Goal: Task Accomplishment & Management: Complete application form

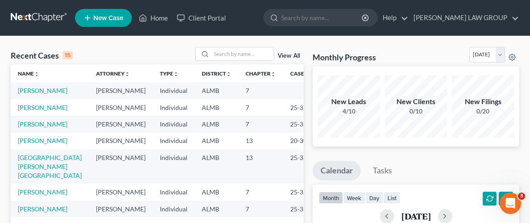
click at [104, 17] on span "New Case" at bounding box center [108, 18] width 30 height 7
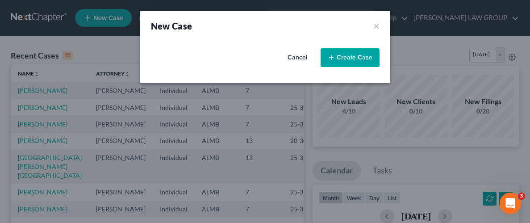
select select "0"
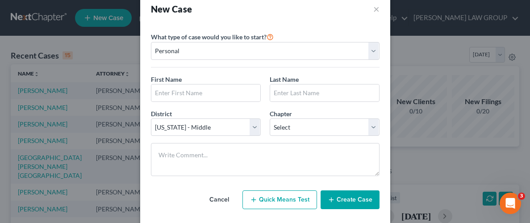
scroll to position [29, 0]
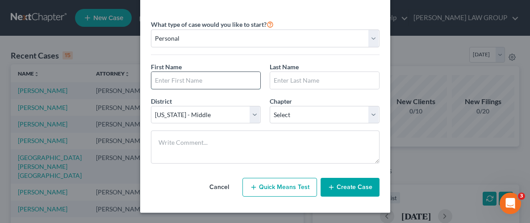
click at [219, 77] on input "text" at bounding box center [205, 80] width 109 height 17
type input "[PERSON_NAME]"
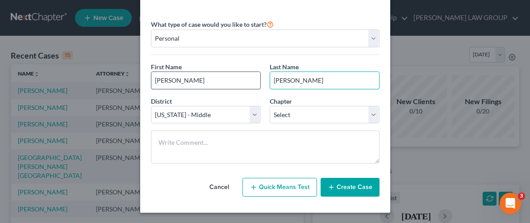
type input "[PERSON_NAME]"
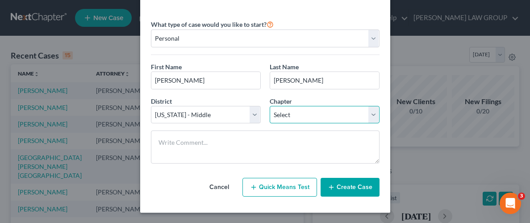
click at [371, 118] on select "Select 7 11 12 13" at bounding box center [325, 115] width 110 height 18
select select "3"
click at [270, 106] on select "Select 7 11 12 13" at bounding box center [325, 115] width 110 height 18
click at [371, 189] on button "Create Case" at bounding box center [349, 187] width 59 height 19
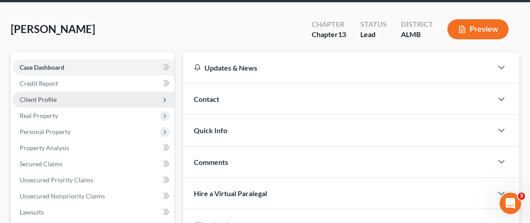
scroll to position [39, 0]
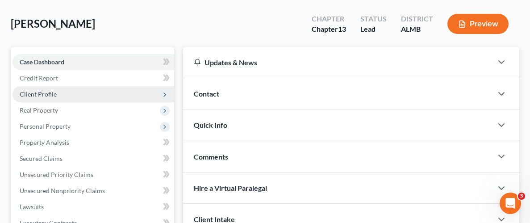
click at [48, 95] on span "Client Profile" at bounding box center [38, 94] width 37 height 8
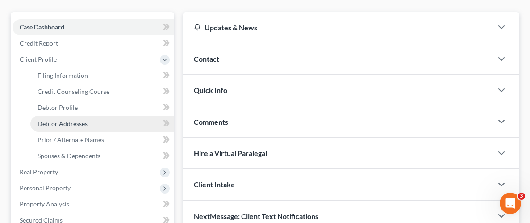
scroll to position [77, 0]
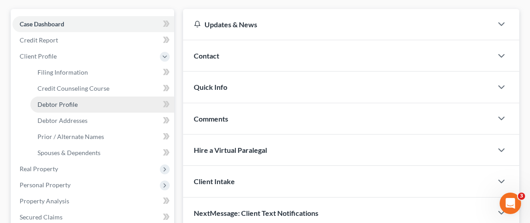
click at [69, 106] on span "Debtor Profile" at bounding box center [57, 104] width 40 height 8
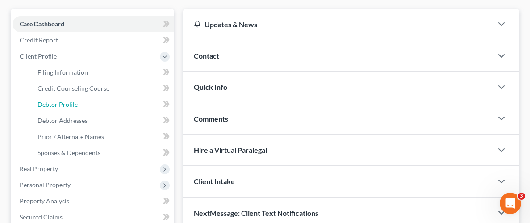
select select "0"
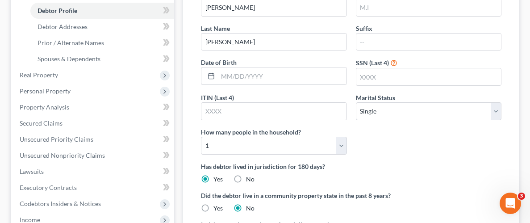
scroll to position [172, 0]
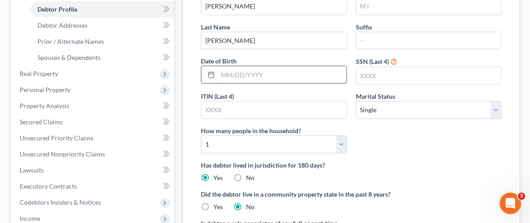
click at [279, 76] on input "text" at bounding box center [282, 74] width 128 height 17
type input "[DATE]"
click at [408, 72] on input "text" at bounding box center [428, 75] width 145 height 17
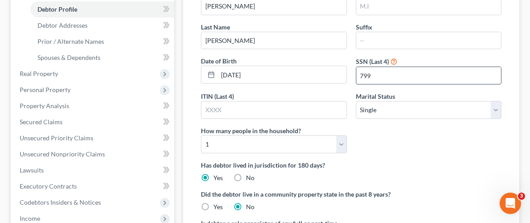
type input "7995"
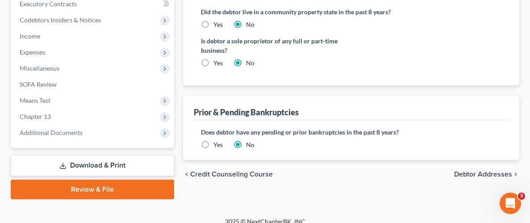
scroll to position [363, 0]
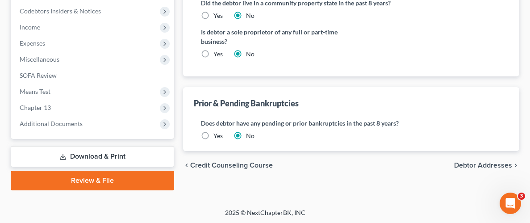
click at [492, 165] on span "Debtor Addresses" at bounding box center [483, 165] width 58 height 7
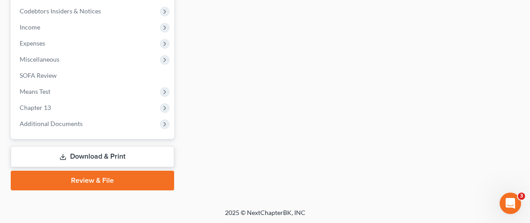
select select "0"
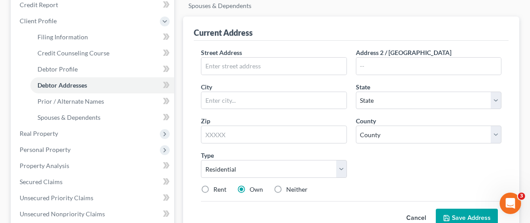
scroll to position [112, 0]
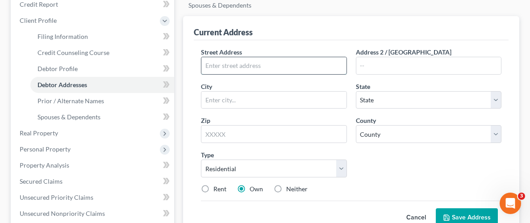
click at [271, 63] on input "text" at bounding box center [273, 65] width 145 height 17
type input "[STREET_ADDRESS]"
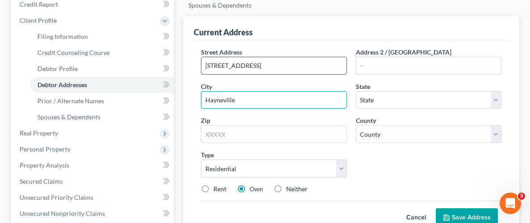
type input "Hayneville"
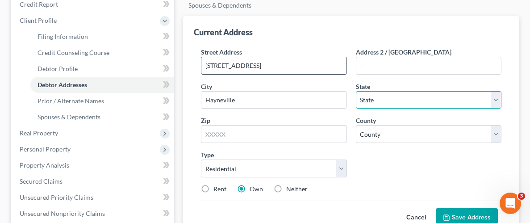
select select "0"
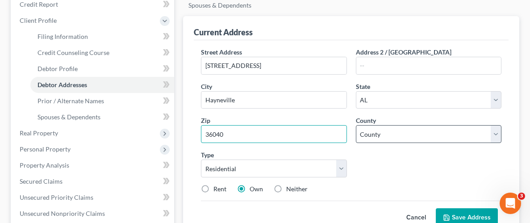
type input "36040"
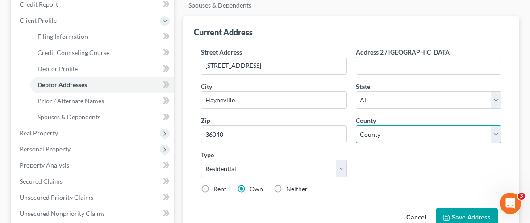
click at [497, 133] on select "County [GEOGRAPHIC_DATA] [GEOGRAPHIC_DATA] [GEOGRAPHIC_DATA] [GEOGRAPHIC_DATA] …" at bounding box center [428, 134] width 145 height 18
click at [493, 132] on select "County [GEOGRAPHIC_DATA] [GEOGRAPHIC_DATA] [GEOGRAPHIC_DATA] [GEOGRAPHIC_DATA] …" at bounding box center [428, 134] width 145 height 18
select select "42"
click at [356, 125] on select "County [GEOGRAPHIC_DATA] [GEOGRAPHIC_DATA] [GEOGRAPHIC_DATA] [GEOGRAPHIC_DATA] …" at bounding box center [428, 134] width 145 height 18
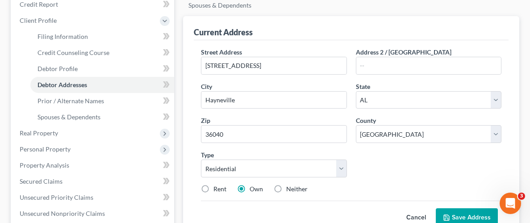
click at [382, 156] on div "Street Address * [STREET_ADDRESS] * [GEOGRAPHIC_DATA] * State [US_STATE] AK AR …" at bounding box center [350, 123] width 309 height 153
click at [213, 188] on label "Rent" at bounding box center [219, 188] width 13 height 9
click at [217, 188] on input "Rent" at bounding box center [220, 187] width 6 height 6
radio input "true"
click at [466, 211] on button "Save Address" at bounding box center [467, 217] width 62 height 19
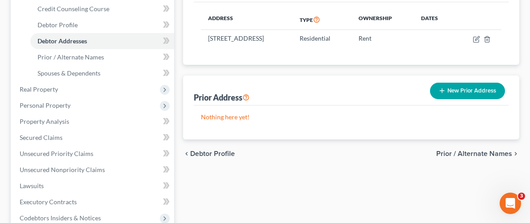
scroll to position [157, 0]
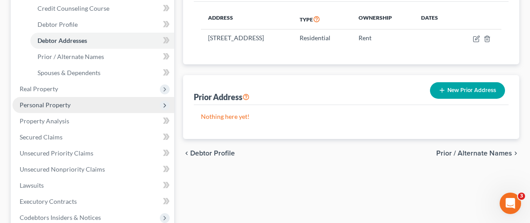
click at [48, 103] on span "Personal Property" at bounding box center [45, 105] width 51 height 8
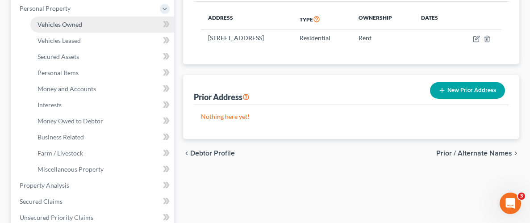
click at [61, 22] on span "Vehicles Owned" at bounding box center [59, 25] width 45 height 8
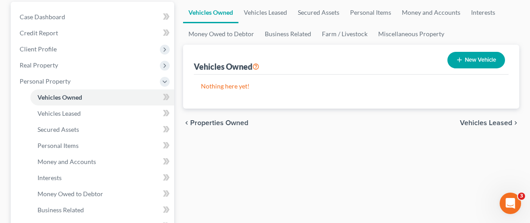
scroll to position [86, 0]
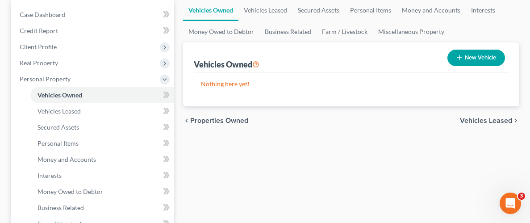
click at [482, 57] on button "New Vehicle" at bounding box center [476, 58] width 58 height 17
select select "0"
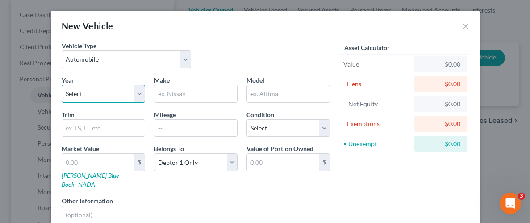
click at [128, 95] on select "Select 2026 2025 2024 2023 2022 2021 2020 2019 2018 2017 2016 2015 2014 2013 20…" at bounding box center [103, 94] width 83 height 18
select select "26"
click at [62, 85] on select "Select 2026 2025 2024 2023 2022 2021 2020 2019 2018 2017 2016 2015 2014 2013 20…" at bounding box center [103, 94] width 83 height 18
click at [196, 96] on input "text" at bounding box center [195, 93] width 83 height 17
type input "S"
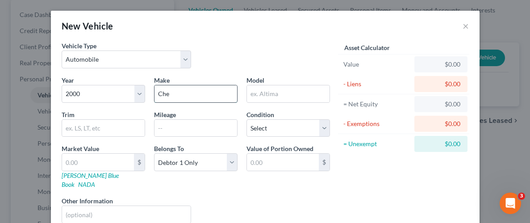
type input "Chevrolet"
click at [281, 96] on input "text" at bounding box center [288, 93] width 83 height 17
click at [282, 93] on input "text" at bounding box center [288, 93] width 83 height 17
type input "Silverado"
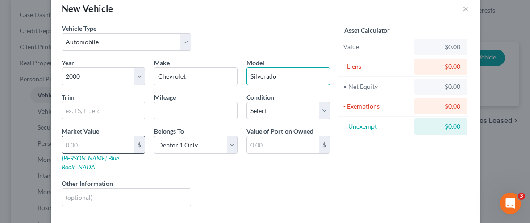
scroll to position [18, 0]
click at [112, 143] on input "text" at bounding box center [98, 144] width 72 height 17
click at [122, 145] on input "text" at bounding box center [98, 144] width 72 height 17
type input "2"
type input "2.00"
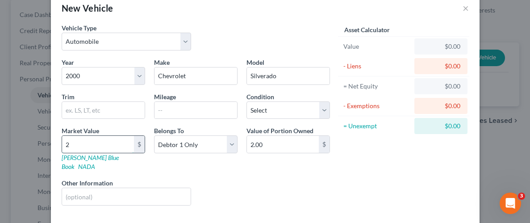
type input "20"
type input "20.00"
type input "200"
type input "200.00"
type input "2000"
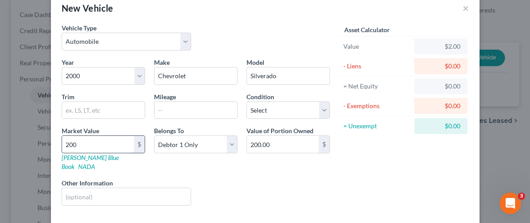
type input "2,000.00"
type input "2,000"
click at [369, 163] on div "Asset Calculator Value $2,000.00 - Liens $0.00 = Net Equity $2.00 - Exemptions …" at bounding box center [403, 117] width 139 height 189
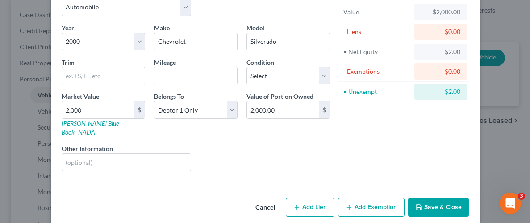
scroll to position [54, 0]
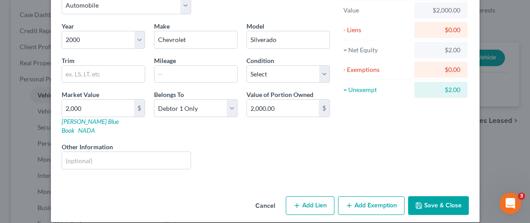
click at [360, 196] on button "Add Exemption" at bounding box center [371, 205] width 66 height 19
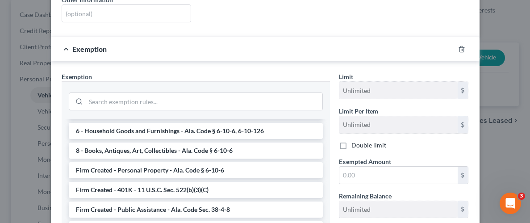
scroll to position [660, 0]
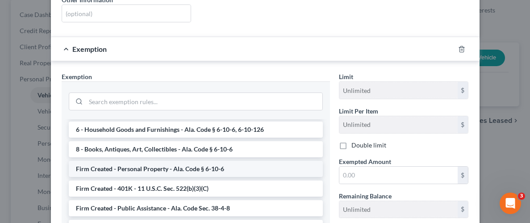
click at [175, 161] on li "Firm Created - Personal Property - Ala. Code § 6-10-6" at bounding box center [196, 169] width 254 height 16
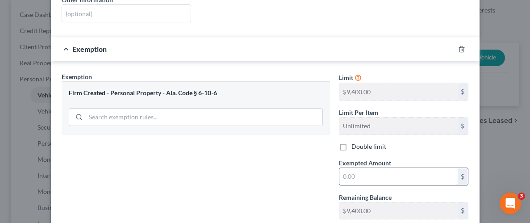
click at [419, 168] on input "text" at bounding box center [398, 176] width 118 height 17
type input "2,000"
click at [315, 177] on div "Exemption Set must be selected for CA. Exemption * Firm Created - Personal Prop…" at bounding box center [195, 149] width 277 height 154
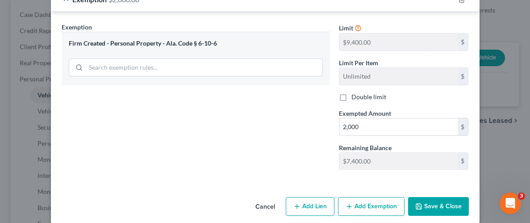
scroll to position [251, 0]
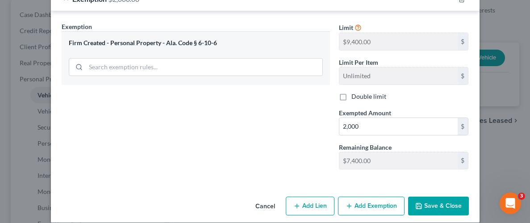
click at [435, 196] on button "Save & Close" at bounding box center [438, 205] width 61 height 19
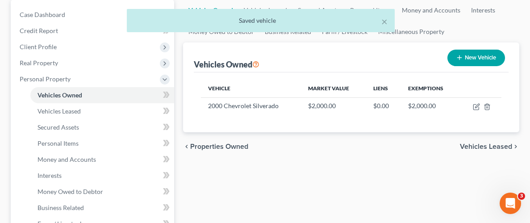
click at [464, 56] on button "New Vehicle" at bounding box center [476, 58] width 58 height 17
select select "0"
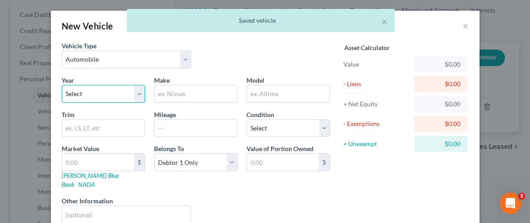
click at [99, 95] on select "Select 2026 2025 2024 2023 2022 2021 2020 2019 2018 2017 2016 2015 2014 2013 20…" at bounding box center [103, 94] width 83 height 18
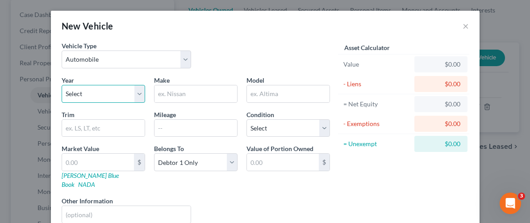
select select "23"
click at [62, 85] on select "Select 2026 2025 2024 2023 2022 2021 2020 2019 2018 2017 2016 2015 2014 2013 20…" at bounding box center [103, 94] width 83 height 18
click at [189, 92] on input "text" at bounding box center [195, 93] width 83 height 17
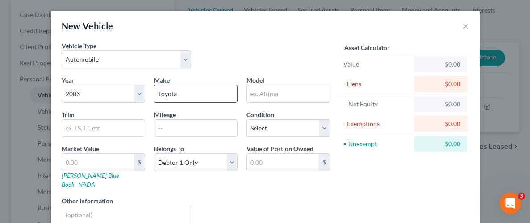
type input "Toyota"
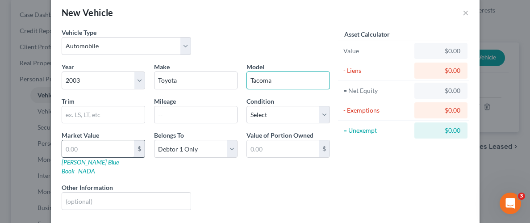
scroll to position [14, 0]
type input "Tacoma"
click at [94, 153] on input "text" at bounding box center [98, 148] width 72 height 17
click at [113, 149] on input "text" at bounding box center [98, 148] width 72 height 17
type input "3"
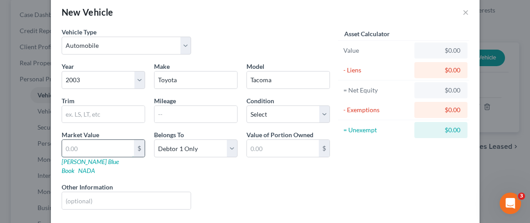
type input "3.00"
type input "30"
type input "30.00"
type input "300"
type input "300.00"
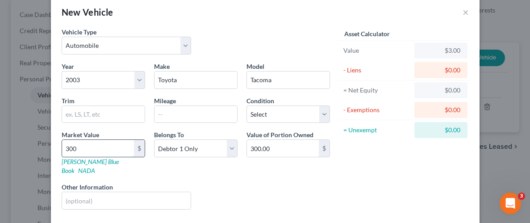
type input "3000"
type input "3,000.00"
type input "3,000"
click at [374, 171] on div "Asset Calculator Value $3,000.00 - Liens $0.00 = Net Equity $3.00 - Exemptions …" at bounding box center [403, 121] width 139 height 189
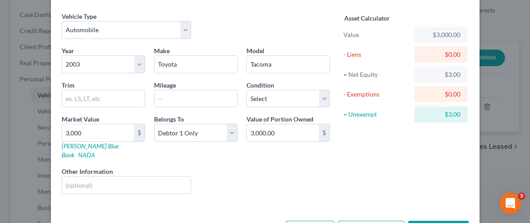
scroll to position [54, 0]
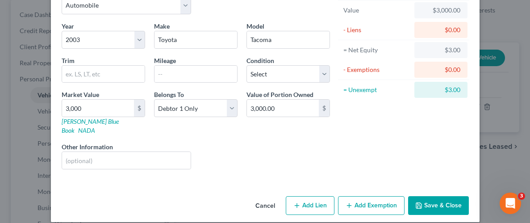
click at [354, 196] on button "Add Exemption" at bounding box center [371, 205] width 66 height 19
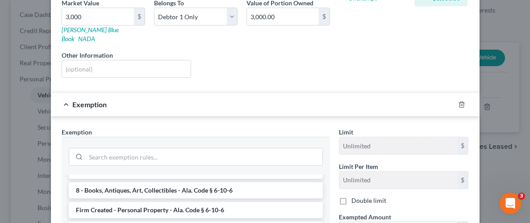
scroll to position [674, 0]
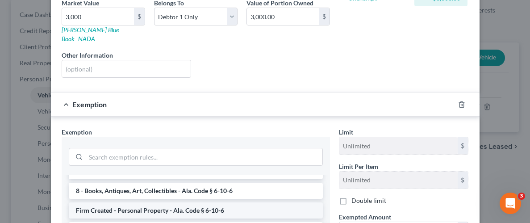
click at [155, 202] on li "Firm Created - Personal Property - Ala. Code § 6-10-6" at bounding box center [196, 210] width 254 height 16
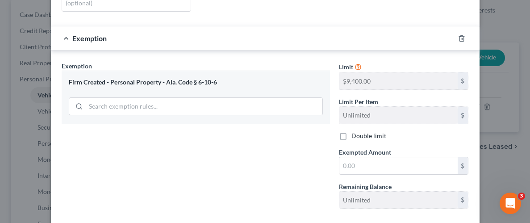
scroll to position [219, 0]
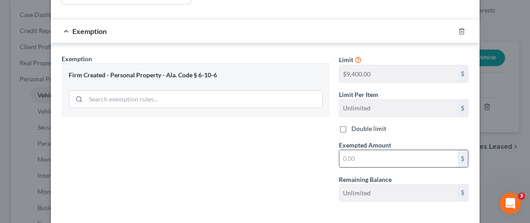
click at [373, 150] on input "text" at bounding box center [398, 158] width 118 height 17
type input "3,000"
click at [259, 152] on div "Exemption Set must be selected for CA. Exemption * Firm Created - Personal Prop…" at bounding box center [195, 131] width 277 height 154
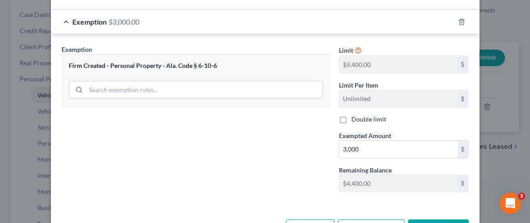
scroll to position [251, 0]
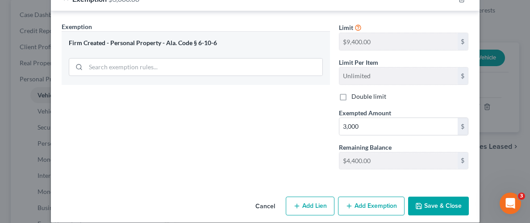
click at [421, 203] on icon "button" at bounding box center [418, 205] width 5 height 5
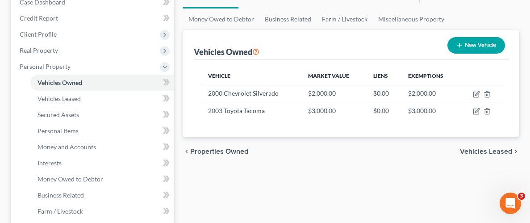
scroll to position [76, 0]
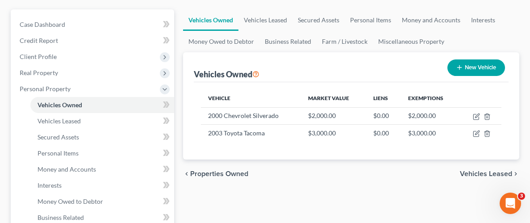
click at [472, 71] on button "New Vehicle" at bounding box center [476, 67] width 58 height 17
select select "0"
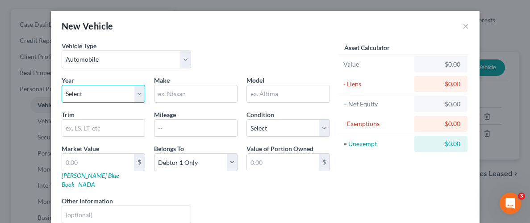
click at [114, 95] on select "Select 2026 2025 2024 2023 2022 2021 2020 2019 2018 2017 2016 2015 2014 2013 20…" at bounding box center [103, 94] width 83 height 18
select select "5"
click at [62, 85] on select "Select 2026 2025 2024 2023 2022 2021 2020 2019 2018 2017 2016 2015 2014 2013 20…" at bounding box center [103, 94] width 83 height 18
click at [200, 98] on input "text" at bounding box center [195, 93] width 83 height 17
type input "Chevrolet"
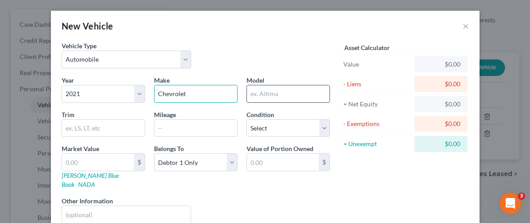
click at [270, 94] on input "text" at bounding box center [288, 93] width 83 height 17
type input "Silverado"
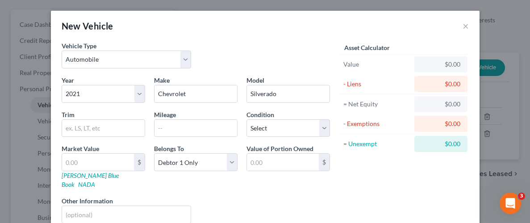
click at [380, 186] on div "Asset Calculator Value $0.00 - Liens $0.00 = Net Equity $0.00 - Exemptions $0.0…" at bounding box center [403, 135] width 139 height 189
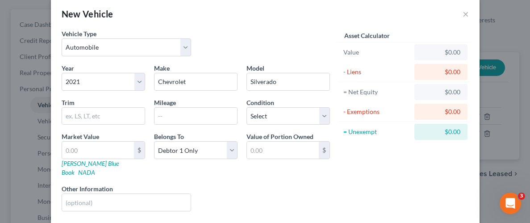
scroll to position [0, 0]
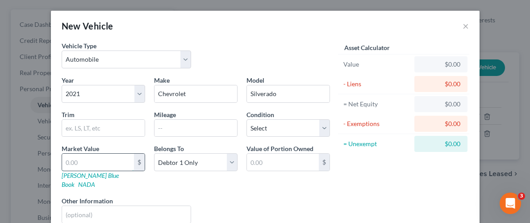
click at [120, 159] on input "text" at bounding box center [98, 162] width 72 height 17
type input "2"
type input "2.00"
type input "25"
type input "25.00"
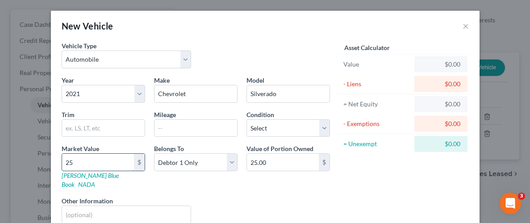
type input "250"
type input "250.00"
type input "2500"
type input "2,500.00"
type input "2,5000"
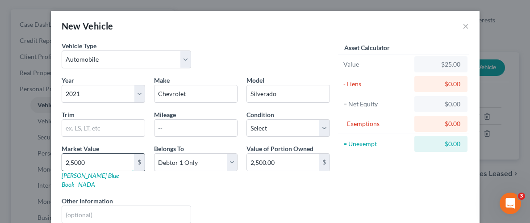
type input "25,000.00"
type input "25,000"
click at [401, 199] on div "Asset Calculator Value $25,000.00 - Liens $0.00 = Net Equity $25.00 - Exemption…" at bounding box center [403, 135] width 139 height 189
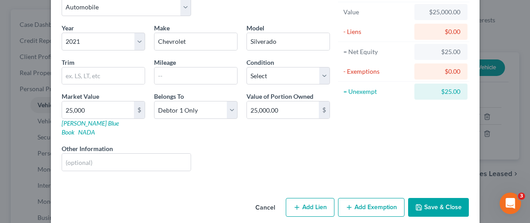
scroll to position [54, 0]
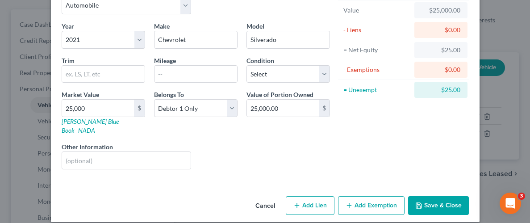
click at [448, 196] on button "Save & Close" at bounding box center [438, 205] width 61 height 19
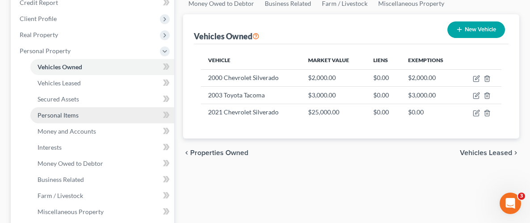
scroll to position [129, 0]
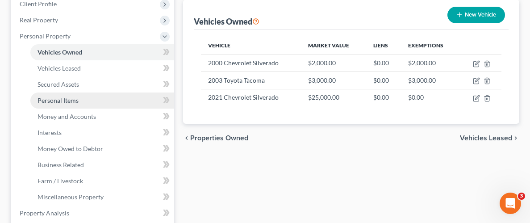
click at [57, 100] on span "Personal Items" at bounding box center [57, 100] width 41 height 8
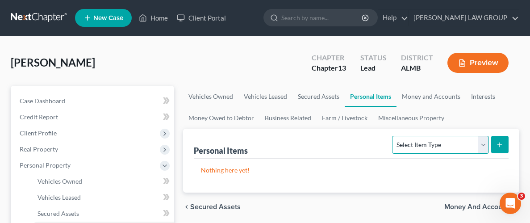
click at [479, 141] on select "Select Item Type Clothing Collectibles Of Value Electronics Firearms Household …" at bounding box center [440, 145] width 96 height 18
select select "household_goods"
click at [393, 136] on select "Select Item Type Clothing Collectibles Of Value Electronics Firearms Household …" at bounding box center [440, 145] width 96 height 18
click at [501, 145] on line "submit" at bounding box center [500, 145] width 4 height 0
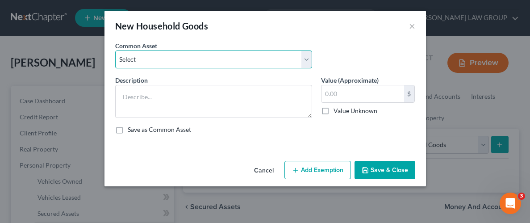
click at [188, 59] on select "Select Household Goods Household Goods" at bounding box center [213, 59] width 197 height 18
select select "0"
click at [115, 50] on select "Select Household Goods Household Goods" at bounding box center [213, 59] width 197 height 18
type textarea "Household Goods"
type input "5,000.00"
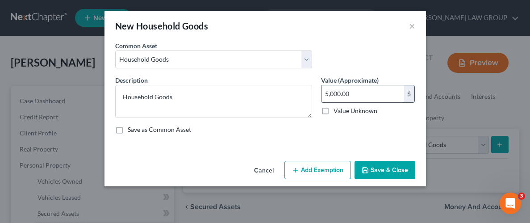
click at [375, 95] on input "5,000.00" at bounding box center [362, 93] width 83 height 17
type input "500.00"
click at [322, 167] on button "Add Exemption" at bounding box center [317, 170] width 66 height 19
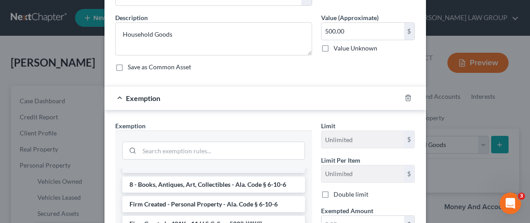
scroll to position [752, 0]
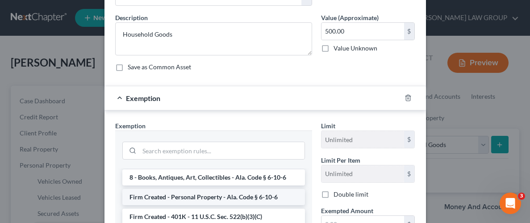
click at [170, 189] on li "Firm Created - Personal Property - Ala. Code § 6-10-6" at bounding box center [213, 197] width 183 height 16
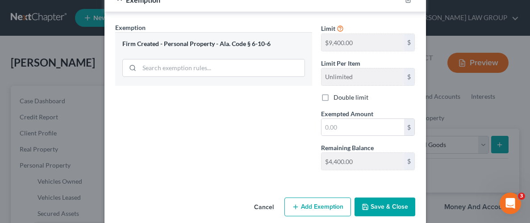
scroll to position [168, 0]
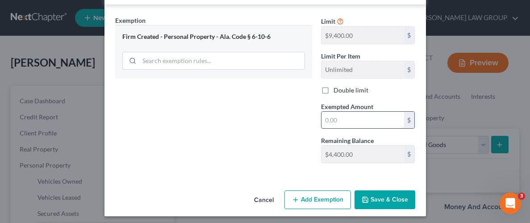
click at [363, 121] on input "text" at bounding box center [362, 120] width 83 height 17
type input "500.00"
click at [396, 196] on button "Save & Close" at bounding box center [384, 199] width 61 height 19
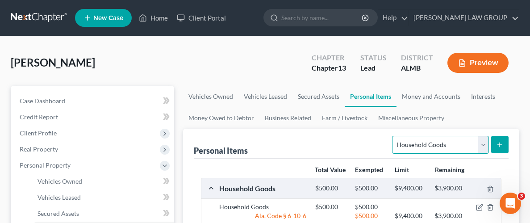
click at [482, 142] on select "Select Item Type Clothing Collectibles Of Value Electronics Firearms Household …" at bounding box center [440, 145] width 96 height 18
select select "clothing"
click at [393, 136] on select "Select Item Type Clothing Collectibles Of Value Electronics Firearms Household …" at bounding box center [440, 145] width 96 height 18
click at [497, 145] on icon "submit" at bounding box center [499, 144] width 7 height 7
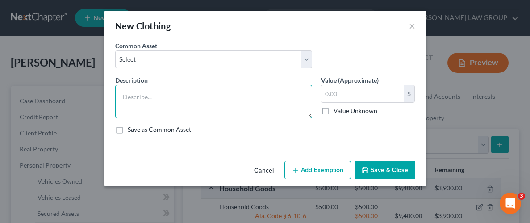
click at [263, 100] on textarea at bounding box center [213, 101] width 197 height 33
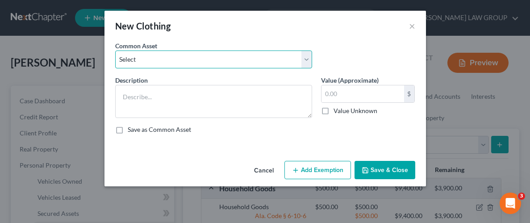
click at [309, 58] on select "Select Wearing apparel" at bounding box center [213, 59] width 197 height 18
select select "0"
click at [115, 50] on select "Select Wearing apparel" at bounding box center [213, 59] width 197 height 18
type textarea "Wearing apparel"
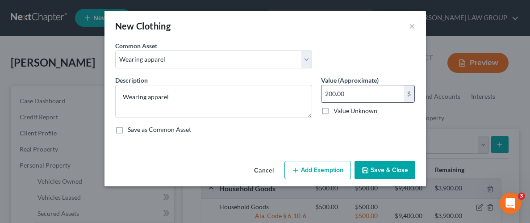
click at [368, 95] on input "200.00" at bounding box center [362, 93] width 83 height 17
type input "100.00"
click at [329, 165] on button "Add Exemption" at bounding box center [317, 170] width 66 height 19
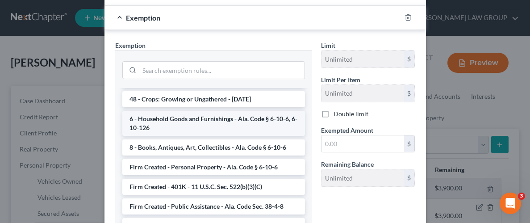
scroll to position [724, 0]
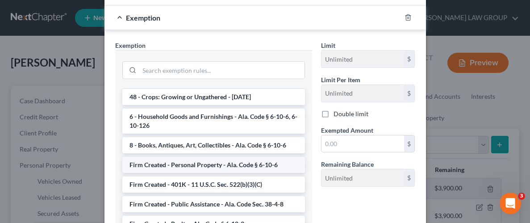
click at [183, 157] on li "Firm Created - Personal Property - Ala. Code § 6-10-6" at bounding box center [213, 165] width 183 height 16
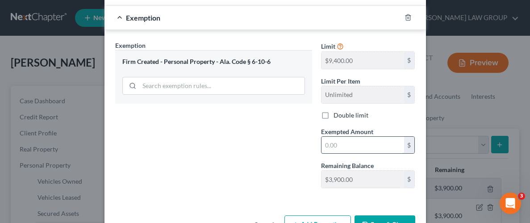
click at [374, 141] on input "text" at bounding box center [362, 145] width 83 height 17
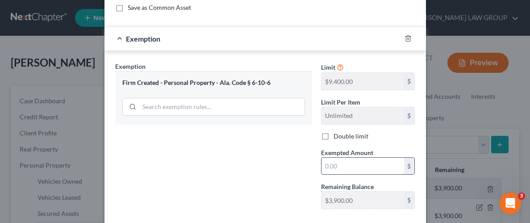
scroll to position [124, 0]
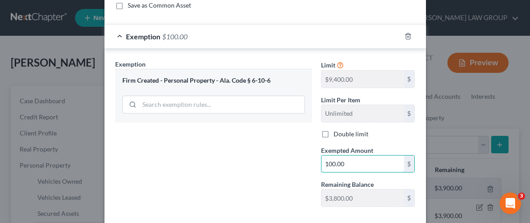
type input "100.00"
drag, startPoint x: 248, startPoint y: 141, endPoint x: 279, endPoint y: 155, distance: 34.3
click at [251, 142] on div "Exemption Set must be selected for CA. Exemption * Firm Created - Personal Prop…" at bounding box center [214, 136] width 206 height 154
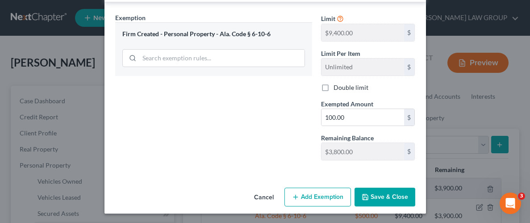
scroll to position [171, 0]
click at [396, 193] on button "Save & Close" at bounding box center [384, 196] width 61 height 19
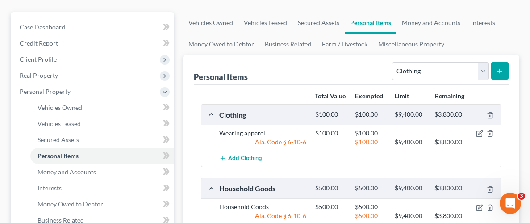
scroll to position [73, 0]
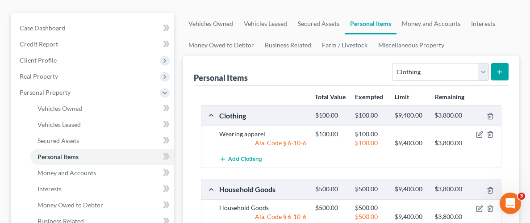
click at [499, 72] on line "submit" at bounding box center [499, 72] width 0 height 4
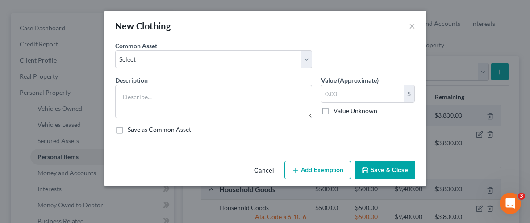
click at [264, 167] on button "Cancel" at bounding box center [264, 171] width 34 height 18
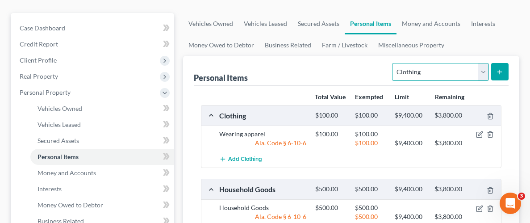
click at [482, 71] on select "Select Item Type Clothing Collectibles Of Value Electronics Firearms Household …" at bounding box center [440, 72] width 96 height 18
select select "jewelry"
click at [393, 63] on select "Select Item Type Clothing Collectibles Of Value Electronics Firearms Household …" at bounding box center [440, 72] width 96 height 18
click at [499, 72] on line "submit" at bounding box center [499, 72] width 0 height 4
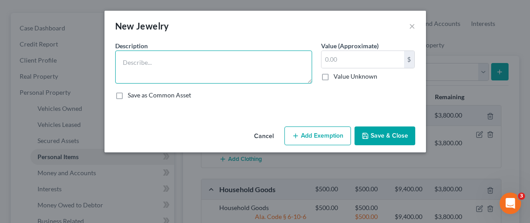
click at [249, 59] on textarea at bounding box center [213, 66] width 197 height 33
type textarea "Jewelry"
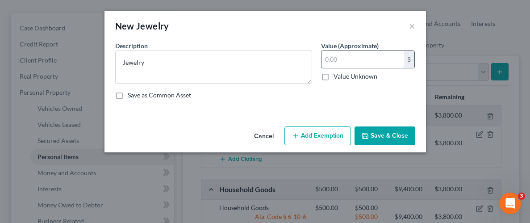
click at [377, 60] on input "text" at bounding box center [362, 59] width 83 height 17
type input "500.00"
click at [332, 140] on button "Add Exemption" at bounding box center [317, 135] width 66 height 19
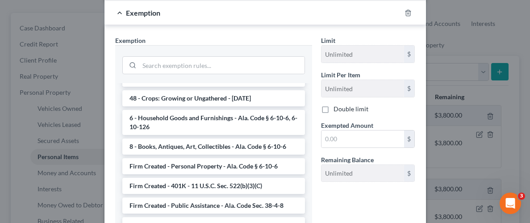
scroll to position [718, 0]
click at [214, 158] on li "Firm Created - Personal Property - Ala. Code § 6-10-6" at bounding box center [213, 166] width 183 height 16
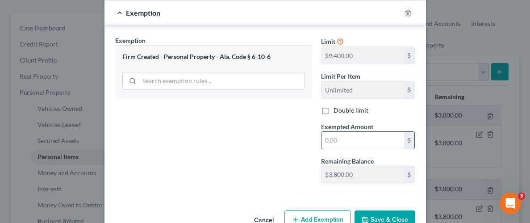
click at [358, 138] on input "text" at bounding box center [362, 140] width 83 height 17
type input "500.00"
click at [299, 160] on div "Exemption Set must be selected for CA. Exemption * Firm Created - Personal Prop…" at bounding box center [214, 113] width 206 height 154
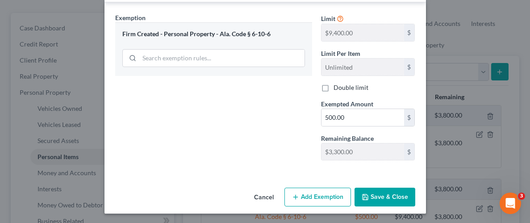
scroll to position [137, 0]
click at [394, 187] on button "Save & Close" at bounding box center [384, 196] width 61 height 19
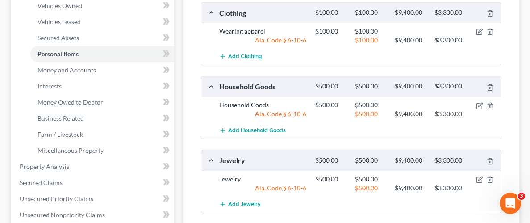
scroll to position [179, 0]
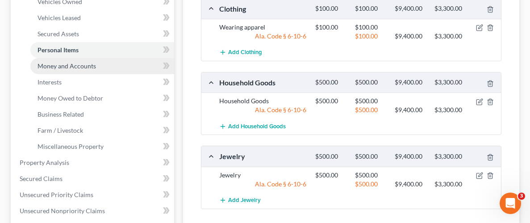
click at [75, 65] on span "Money and Accounts" at bounding box center [66, 66] width 58 height 8
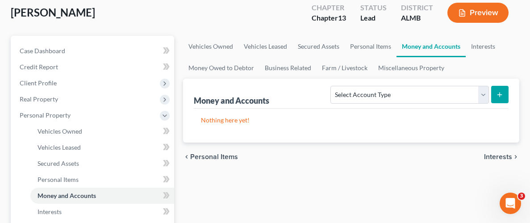
scroll to position [50, 0]
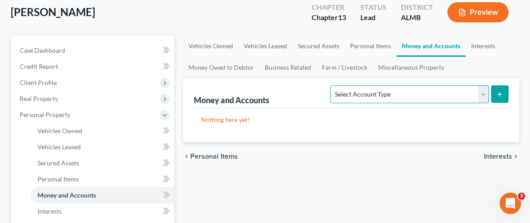
click at [480, 94] on select "Select Account Type Brokerage Cash on Hand Certificates of Deposit Checking Acc…" at bounding box center [409, 94] width 158 height 18
select select "checking"
click at [332, 85] on select "Select Account Type Brokerage Cash on Hand Certificates of Deposit Checking Acc…" at bounding box center [409, 94] width 158 height 18
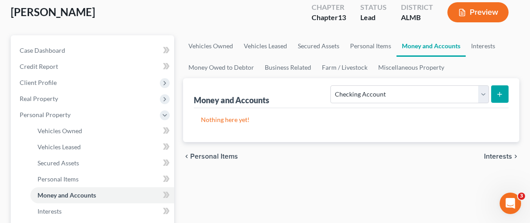
click at [498, 91] on icon "submit" at bounding box center [499, 94] width 7 height 7
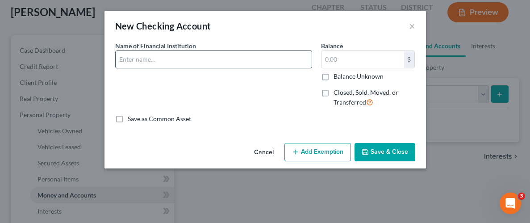
click at [196, 54] on input "text" at bounding box center [214, 59] width 196 height 17
type input "Regions"
click at [344, 62] on input "text" at bounding box center [362, 59] width 83 height 17
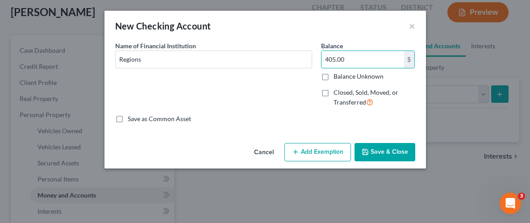
type input "405.00"
click at [319, 152] on button "Add Exemption" at bounding box center [317, 152] width 66 height 19
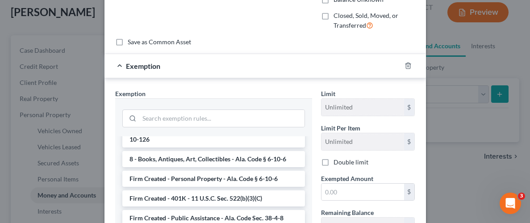
scroll to position [743, 0]
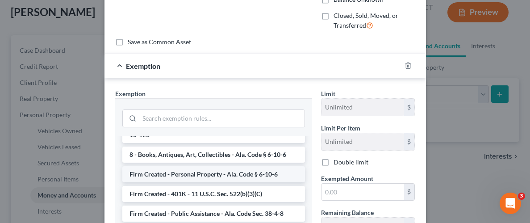
click at [180, 166] on li "Firm Created - Personal Property - Ala. Code § 6-10-6" at bounding box center [213, 174] width 183 height 16
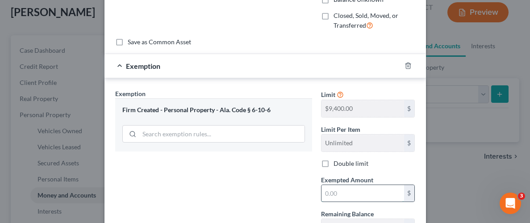
click at [365, 191] on input "text" at bounding box center [362, 193] width 83 height 17
type input "2"
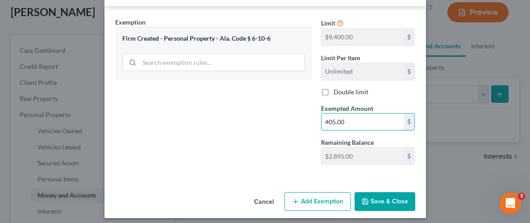
scroll to position [153, 0]
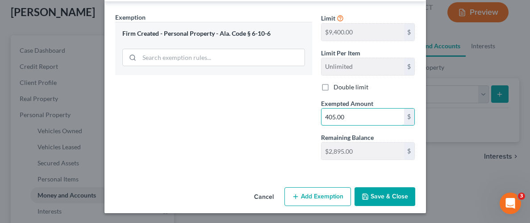
type input "405.00"
click at [395, 194] on button "Save & Close" at bounding box center [384, 196] width 61 height 19
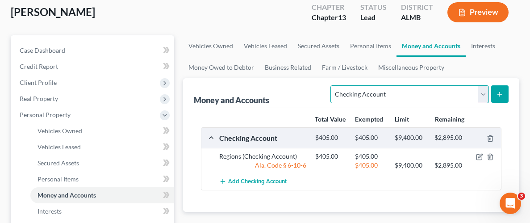
click at [484, 91] on select "Select Account Type Brokerage Cash on Hand Certificates of Deposit Checking Acc…" at bounding box center [409, 94] width 158 height 18
select select "savings"
click at [332, 85] on select "Select Account Type Brokerage Cash on Hand Certificates of Deposit Checking Acc…" at bounding box center [409, 94] width 158 height 18
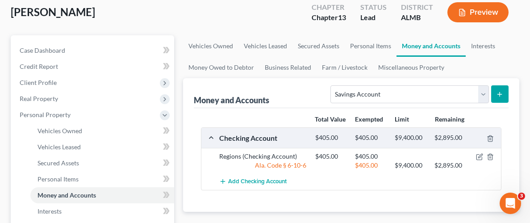
click at [495, 91] on button "submit" at bounding box center [499, 93] width 17 height 17
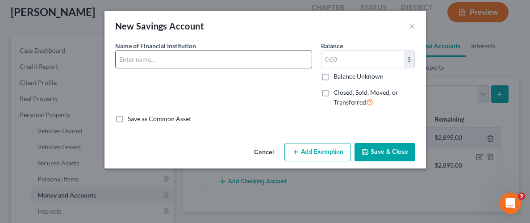
click at [161, 57] on input "text" at bounding box center [214, 59] width 196 height 17
type input "Regions"
click at [354, 60] on input "text" at bounding box center [362, 59] width 83 height 17
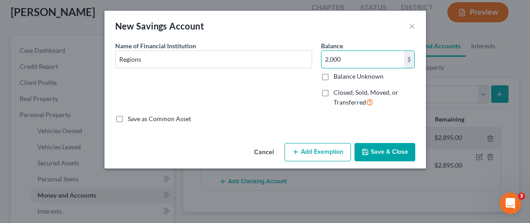
type input "2,000"
click at [338, 145] on button "Add Exemption" at bounding box center [317, 152] width 66 height 19
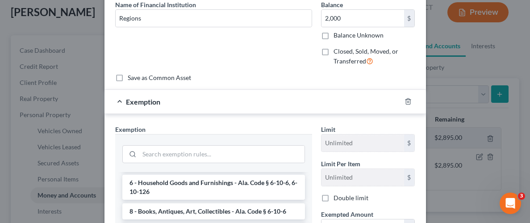
scroll to position [742, 0]
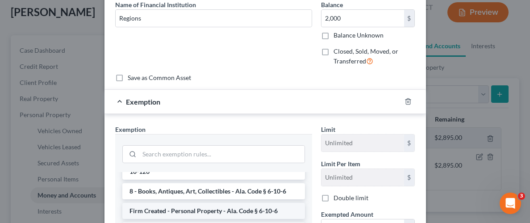
click at [189, 203] on li "Firm Created - Personal Property - Ala. Code § 6-10-6" at bounding box center [213, 211] width 183 height 16
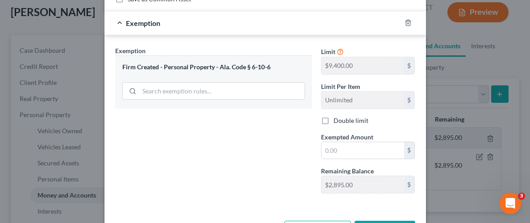
scroll to position [122, 0]
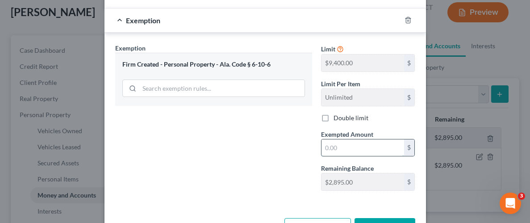
click at [365, 151] on input "text" at bounding box center [362, 147] width 83 height 17
type input "2,000"
click at [272, 179] on div "Exemption Set must be selected for CA. Exemption * Firm Created - Personal Prop…" at bounding box center [214, 120] width 206 height 154
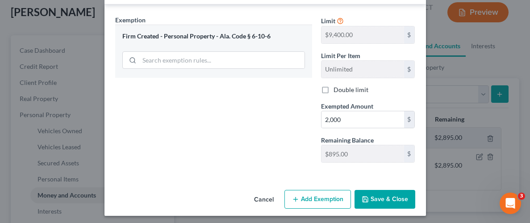
scroll to position [153, 0]
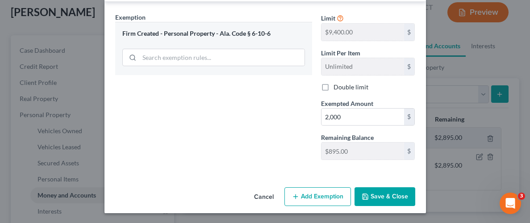
click at [393, 193] on button "Save & Close" at bounding box center [384, 196] width 61 height 19
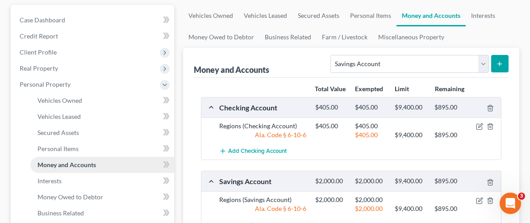
scroll to position [85, 0]
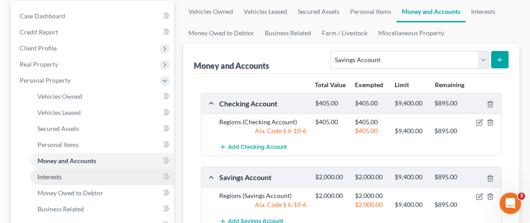
click at [48, 176] on span "Interests" at bounding box center [49, 177] width 24 height 8
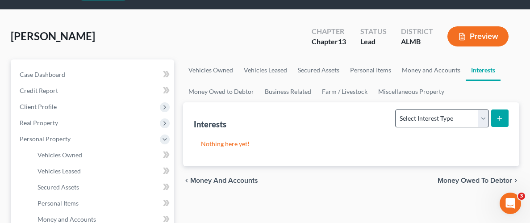
scroll to position [29, 0]
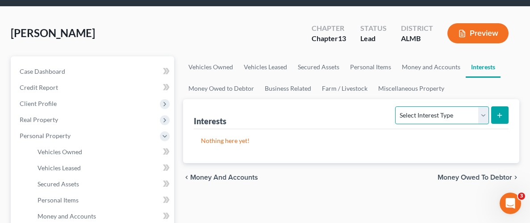
click at [482, 111] on select "Select Interest Type 401K Annuity Bond Education IRA Government Bond Government…" at bounding box center [441, 115] width 93 height 18
select select "whole_life_insurance"
click at [396, 106] on select "Select Interest Type 401K Annuity Bond Education IRA Government Bond Government…" at bounding box center [441, 115] width 93 height 18
click at [502, 110] on button "submit" at bounding box center [499, 114] width 17 height 17
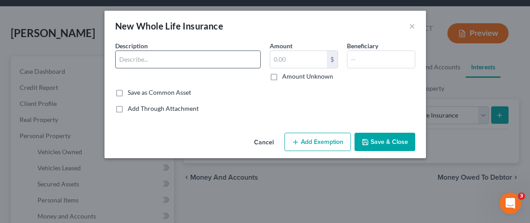
click at [212, 59] on input "text" at bounding box center [188, 59] width 145 height 17
type input "Whole Life Insurance"
click at [282, 75] on label "Amount Unknown" at bounding box center [307, 76] width 51 height 9
click at [286, 75] on input "Amount Unknown" at bounding box center [289, 75] width 6 height 6
checkbox input "true"
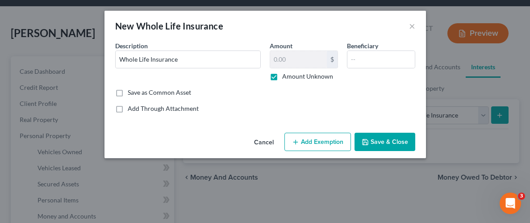
click at [378, 141] on button "Save & Close" at bounding box center [384, 142] width 61 height 19
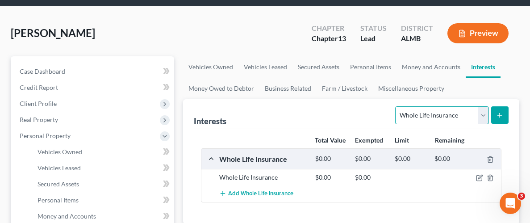
click at [483, 113] on select "Select Interest Type 401K Annuity Bond Education IRA Government Bond Government…" at bounding box center [441, 115] width 93 height 18
select select "401k"
click at [396, 106] on select "Select Interest Type 401K Annuity Bond Education IRA Government Bond Government…" at bounding box center [441, 115] width 93 height 18
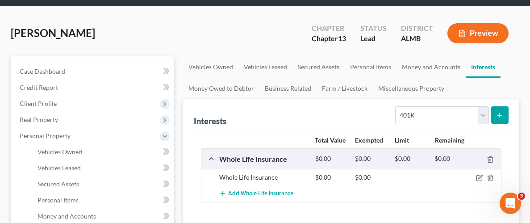
click at [503, 116] on icon "submit" at bounding box center [499, 115] width 7 height 7
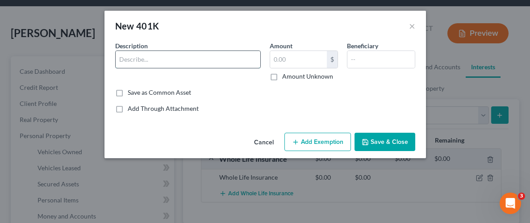
click at [215, 62] on input "text" at bounding box center [188, 59] width 145 height 17
type input "Fidelity 401K"
click at [305, 59] on input "text" at bounding box center [298, 59] width 57 height 17
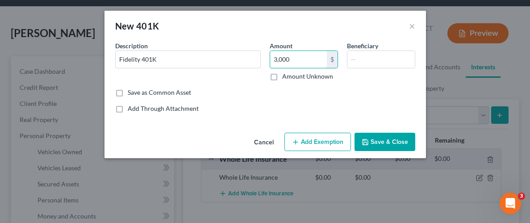
type input "3,000"
click at [331, 144] on button "Add Exemption" at bounding box center [317, 142] width 66 height 19
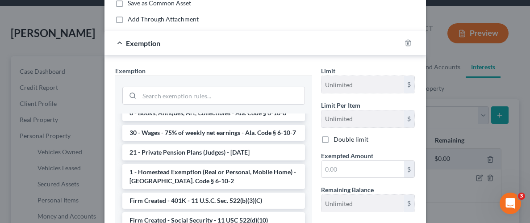
scroll to position [719, 0]
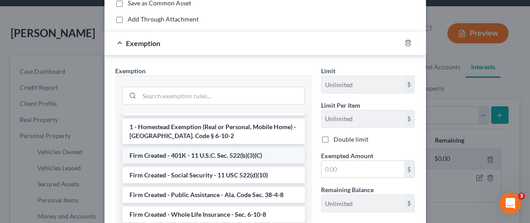
click at [174, 147] on li "Firm Created - 401K - 11 U.S.C. Sec. 522(b)(3)(C)" at bounding box center [213, 155] width 183 height 16
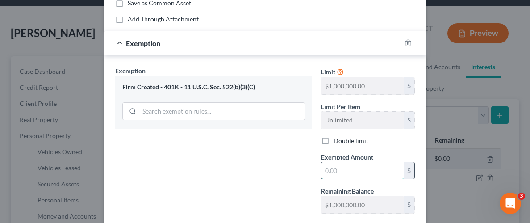
click at [355, 168] on input "text" at bounding box center [362, 170] width 83 height 17
type input "3,000"
click at [295, 188] on div "Exemption Set must be selected for CA. Exemption * Firm Created - 401K - 11 U.S…" at bounding box center [214, 143] width 206 height 154
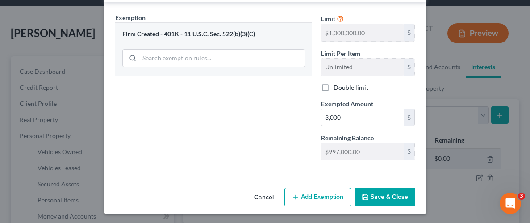
scroll to position [143, 0]
click at [390, 191] on button "Save & Close" at bounding box center [384, 196] width 61 height 19
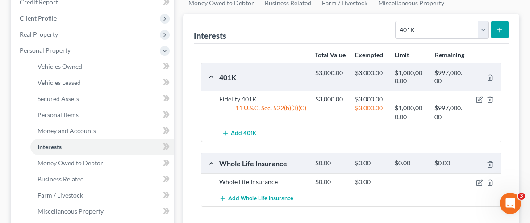
scroll to position [121, 0]
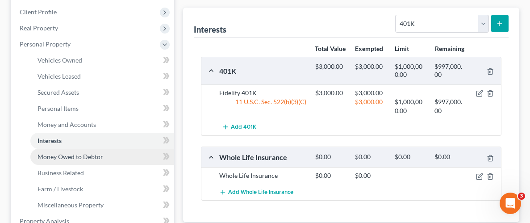
click at [71, 155] on span "Money Owed to Debtor" at bounding box center [70, 157] width 66 height 8
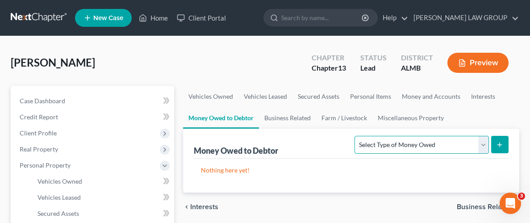
click at [484, 141] on select "Select Type of Money Owed Accounts Receivable Alimony Child Support Claims Agai…" at bounding box center [421, 145] width 134 height 18
select select "workers_compensation"
click at [357, 136] on select "Select Type of Money Owed Accounts Receivable Alimony Child Support Claims Agai…" at bounding box center [421, 145] width 134 height 18
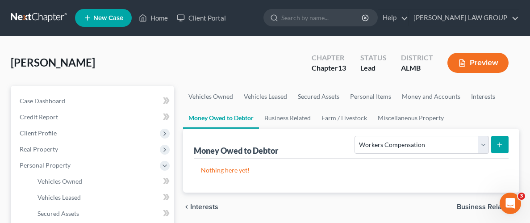
click at [505, 144] on button "submit" at bounding box center [499, 144] width 17 height 17
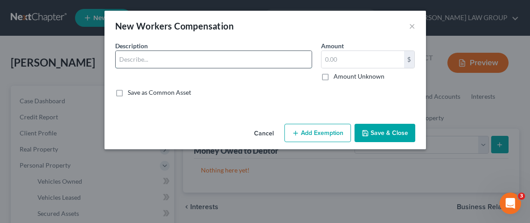
click at [227, 58] on input "text" at bounding box center [214, 59] width 196 height 17
type input "Workers"
type input "Workers' Comp Clain"
click at [333, 77] on label "Amount Unknown" at bounding box center [358, 76] width 51 height 9
click at [337, 77] on input "Amount Unknown" at bounding box center [340, 75] width 6 height 6
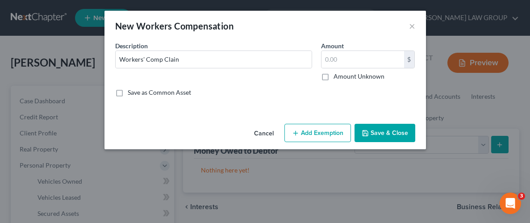
checkbox input "true"
type input "0.00"
click at [382, 133] on button "Save & Close" at bounding box center [384, 133] width 61 height 19
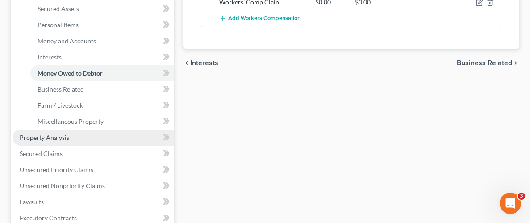
scroll to position [210, 0]
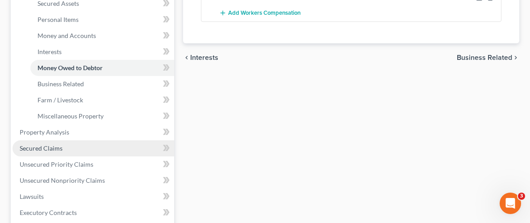
click at [39, 144] on span "Secured Claims" at bounding box center [41, 148] width 43 height 8
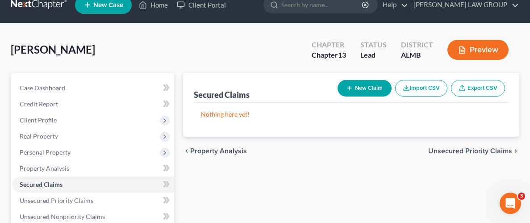
scroll to position [14, 0]
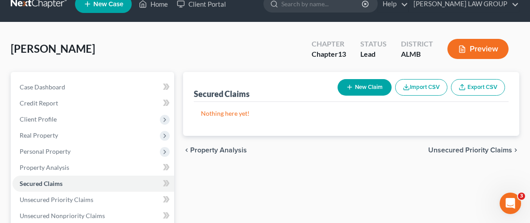
click at [374, 87] on button "New Claim" at bounding box center [364, 87] width 54 height 17
select select "0"
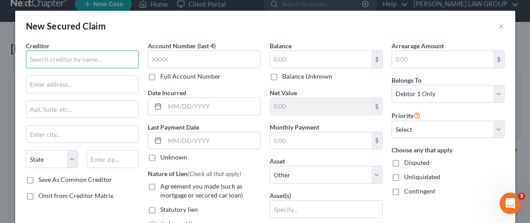
click at [98, 63] on input "text" at bounding box center [82, 59] width 113 height 18
click at [66, 59] on input "Carvana" at bounding box center [82, 59] width 113 height 18
click at [61, 60] on input "Carvana" at bounding box center [82, 59] width 113 height 18
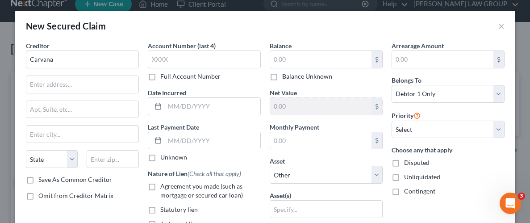
click at [89, 68] on div "Creditor * Carvana State [US_STATE] AK AR AZ CA CO CT DE DC [GEOGRAPHIC_DATA] […" at bounding box center [82, 108] width 113 height 134
click at [83, 61] on input "Carvana" at bounding box center [82, 59] width 113 height 18
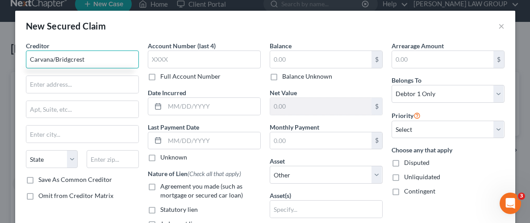
type input "Carvana/Bridgcrest"
click at [104, 112] on input "text" at bounding box center [82, 109] width 112 height 17
paste input "53087"
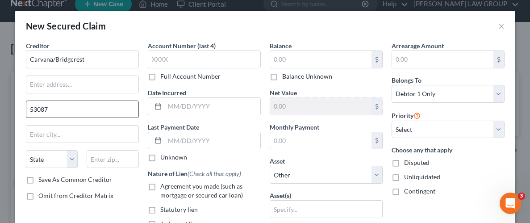
click at [29, 107] on input "53087" at bounding box center [82, 109] width 112 height 17
type input "PO Box 53087"
click at [73, 85] on input "text" at bounding box center [82, 84] width 112 height 17
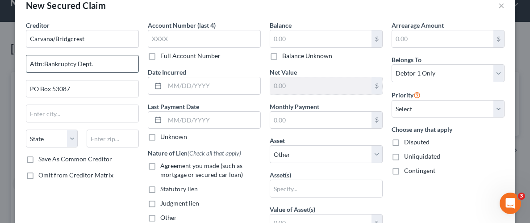
scroll to position [25, 0]
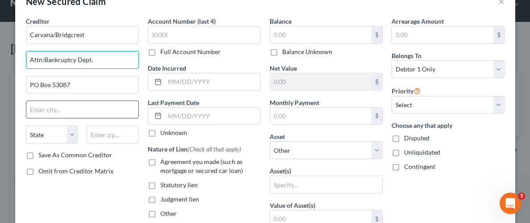
type input "Attn:Bankruptcy Dept."
click at [80, 107] on input "text" at bounding box center [82, 109] width 112 height 17
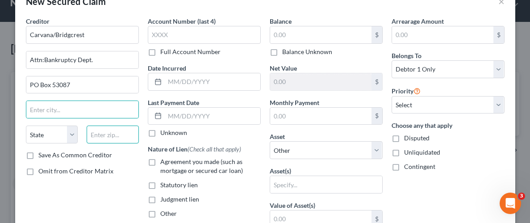
click at [118, 134] on input "text" at bounding box center [113, 134] width 52 height 18
paste input "85072"
type input "85072"
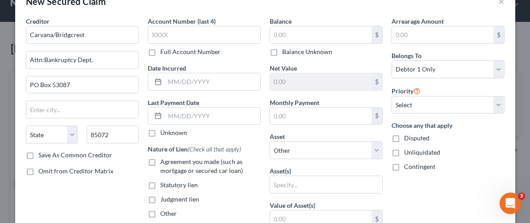
click at [131, 172] on div "Omit from Creditor Matrix" at bounding box center [82, 170] width 113 height 9
type input "Phoenix"
select select "3"
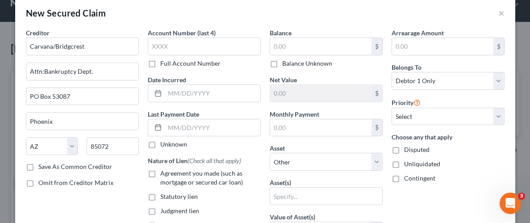
scroll to position [0, 0]
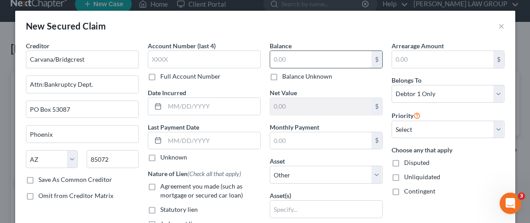
click at [333, 62] on input "text" at bounding box center [320, 59] width 101 height 17
type input "27,000"
click at [404, 175] on label "Unliquidated" at bounding box center [422, 176] width 36 height 9
click at [407, 175] on input "Unliquidated" at bounding box center [410, 175] width 6 height 6
checkbox input "true"
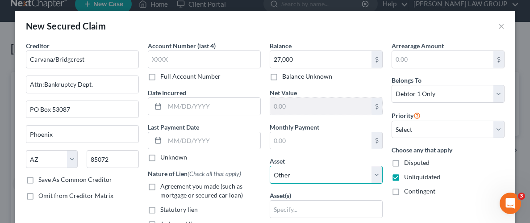
click at [375, 177] on select "Select Other Multiple Assets 2000 Chevrolet Silverado - $2000.0 Fidelity 401K -…" at bounding box center [326, 175] width 113 height 18
select select "11"
click at [270, 166] on select "Select Other Multiple Assets 2000 Chevrolet Silverado - $2000.0 Fidelity 401K -…" at bounding box center [326, 175] width 113 height 18
click at [424, 206] on div "Arrearage Amount $ Belongs To * Select Debtor 1 Only Debtor 2 Only Debtor 1 And…" at bounding box center [448, 191] width 122 height 301
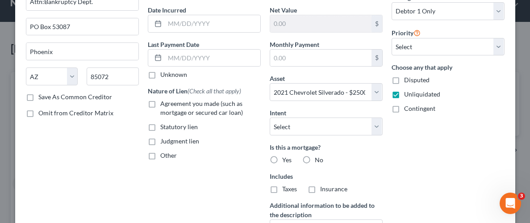
scroll to position [88, 0]
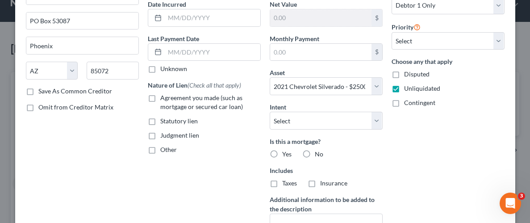
click at [315, 153] on label "No" at bounding box center [319, 153] width 8 height 9
click at [318, 153] on input "No" at bounding box center [321, 152] width 6 height 6
radio input "true"
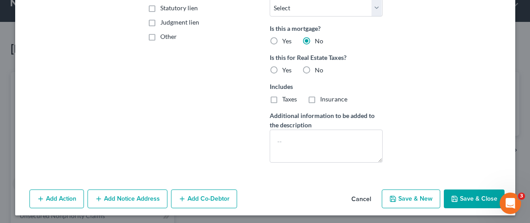
scroll to position [203, 0]
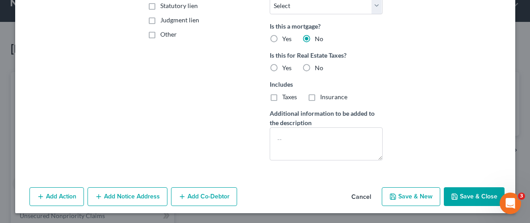
click at [479, 191] on button "Save & Close" at bounding box center [474, 196] width 61 height 19
select select
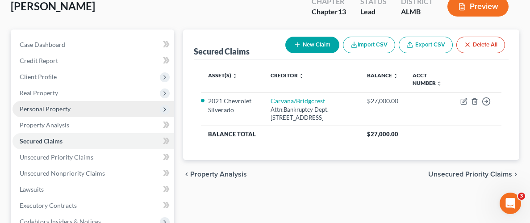
scroll to position [68, 0]
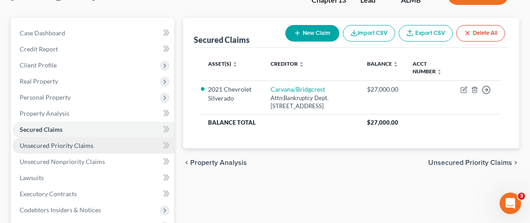
click at [56, 148] on link "Unsecured Priority Claims" at bounding box center [93, 145] width 162 height 16
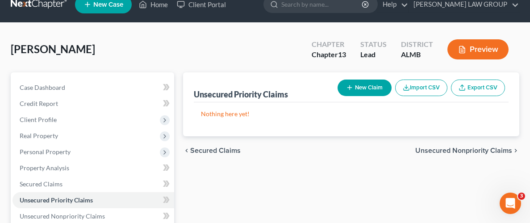
scroll to position [14, 0]
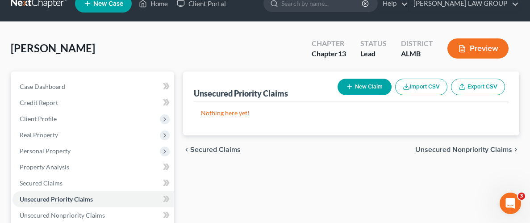
click at [368, 89] on button "New Claim" at bounding box center [364, 87] width 54 height 17
select select "0"
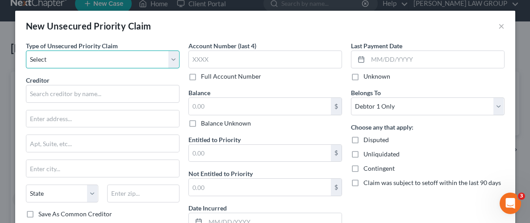
click at [76, 65] on select "Select Taxes & Other Government Units Domestic Support Obligations Extensions o…" at bounding box center [103, 59] width 154 height 18
select select "9"
click at [26, 50] on select "Select Taxes & Other Government Units Domestic Support Obligations Extensions o…" at bounding box center [103, 59] width 154 height 18
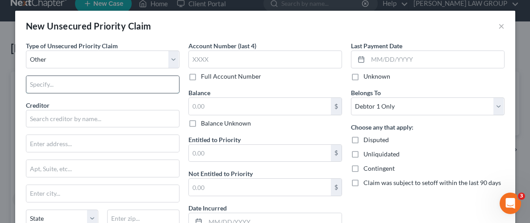
click at [85, 79] on input "text" at bounding box center [102, 84] width 153 height 17
type input "Student Loans"
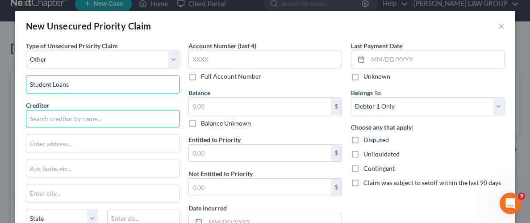
click at [82, 124] on input "text" at bounding box center [103, 119] width 154 height 18
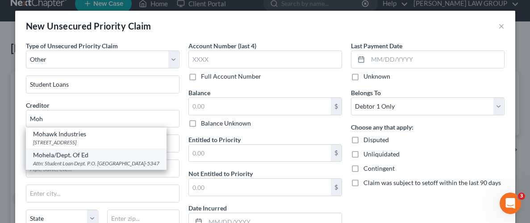
click at [67, 157] on div "Mohela/Dept. Of Ed" at bounding box center [96, 154] width 126 height 9
type input "Mohela/Dept. Of Ed"
type input "Attn: Student Loan Dept."
type input "P.O. Box 105347"
type input "[GEOGRAPHIC_DATA]"
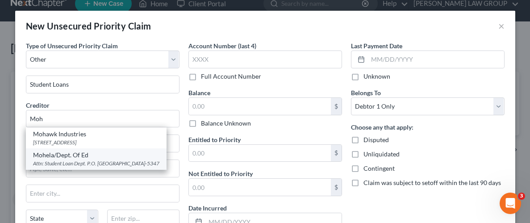
select select "10"
type input "30348-5347"
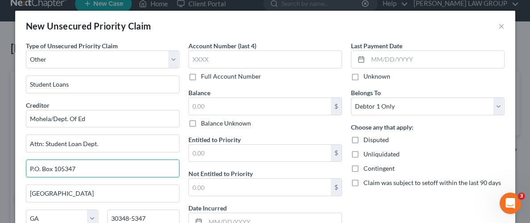
drag, startPoint x: 108, startPoint y: 170, endPoint x: 24, endPoint y: 169, distance: 83.9
click at [24, 169] on div "Type of Unsecured Priority Claim * Select Taxes & Other Government Units Domest…" at bounding box center [102, 153] width 162 height 225
type input "[STREET_ADDRESS]"
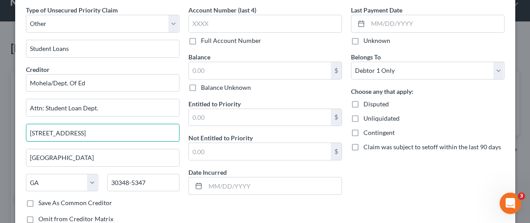
scroll to position [41, 0]
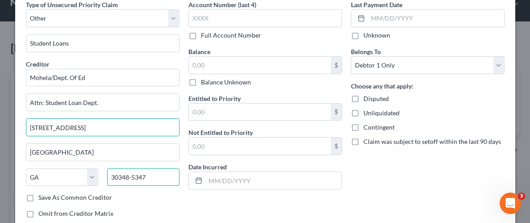
click at [154, 170] on input "30348-5347" at bounding box center [143, 177] width 72 height 18
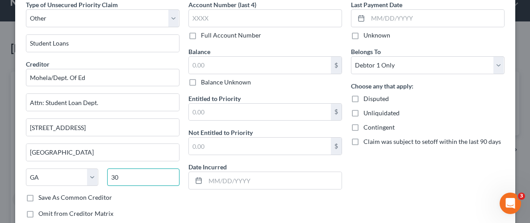
type input "3"
type input "63005"
click at [162, 200] on div "Save As Common Creditor" at bounding box center [103, 197] width 154 height 9
type input "Chesterfield"
select select "26"
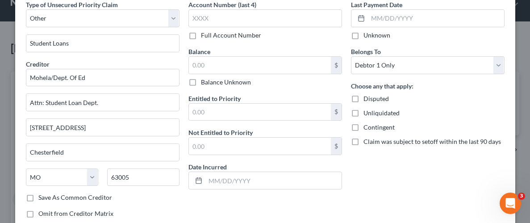
click at [201, 84] on label "Balance Unknown" at bounding box center [226, 82] width 50 height 9
click at [204, 83] on input "Balance Unknown" at bounding box center [207, 81] width 6 height 6
checkbox input "true"
type input "0.00"
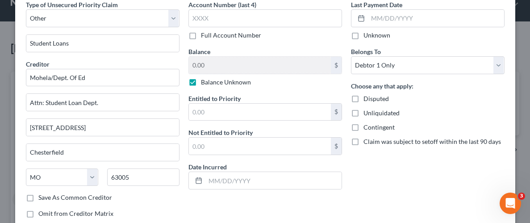
drag, startPoint x: 404, startPoint y: 190, endPoint x: 410, endPoint y: 187, distance: 6.2
click at [404, 190] on div "Last Payment Date Unknown Belongs To * Select Debtor 1 Only Debtor 2 Only Debto…" at bounding box center [427, 112] width 162 height 225
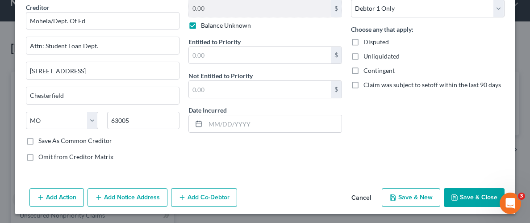
scroll to position [99, 0]
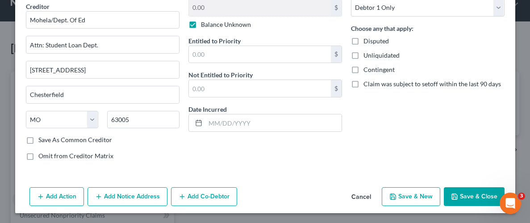
click at [363, 54] on label "Unliquidated" at bounding box center [381, 55] width 36 height 9
click at [367, 54] on input "Unliquidated" at bounding box center [370, 54] width 6 height 6
checkbox input "true"
click at [490, 197] on button "Save & Close" at bounding box center [474, 196] width 61 height 19
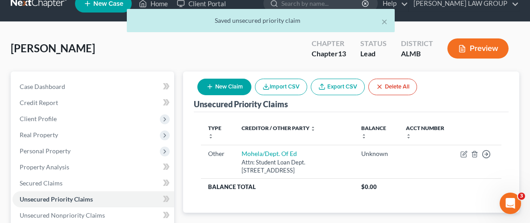
click at [215, 45] on div "[PERSON_NAME] Upgraded Chapter Chapter 13 Status Lead District ALMB Preview" at bounding box center [265, 52] width 508 height 39
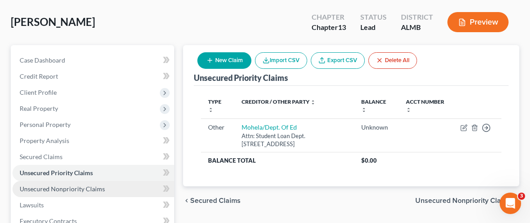
scroll to position [54, 0]
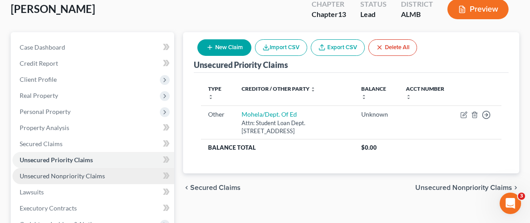
click at [54, 178] on link "Unsecured Nonpriority Claims" at bounding box center [93, 176] width 162 height 16
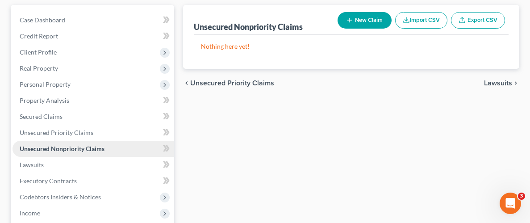
scroll to position [101, 0]
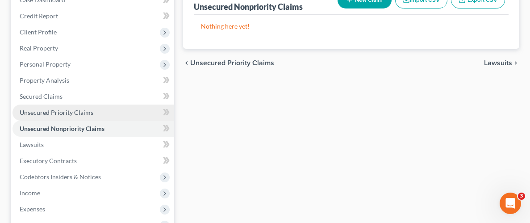
click at [52, 113] on span "Unsecured Priority Claims" at bounding box center [57, 112] width 74 height 8
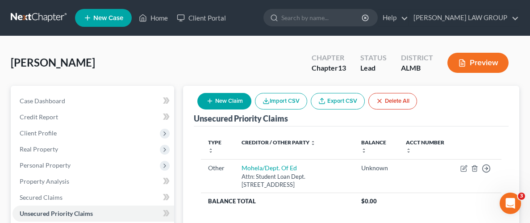
click at [226, 105] on button "New Claim" at bounding box center [224, 101] width 54 height 17
select select "0"
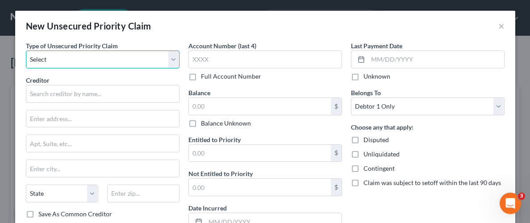
click at [173, 64] on select "Select Taxes & Other Government Units Domestic Support Obligations Extensions o…" at bounding box center [103, 59] width 154 height 18
select select "0"
click at [26, 50] on select "Select Taxes & Other Government Units Domestic Support Obligations Extensions o…" at bounding box center [103, 59] width 154 height 18
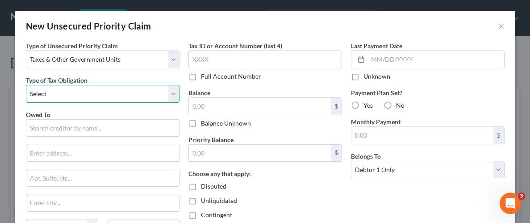
click at [174, 90] on select "Select Federal City State Franchise Tax Board Other" at bounding box center [103, 94] width 154 height 18
select select "0"
click at [26, 85] on select "Select Federal City State Franchise Tax Board Other" at bounding box center [103, 94] width 154 height 18
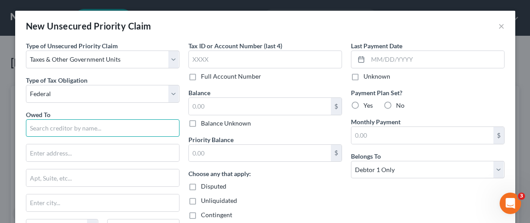
click at [74, 128] on input "text" at bounding box center [103, 128] width 154 height 18
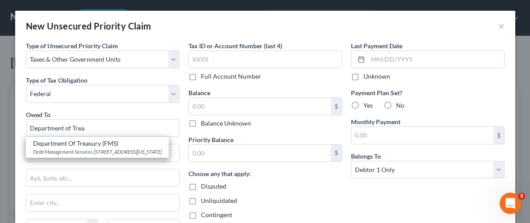
click at [156, 104] on div "Type of Unsecured Priority Claim * Select Taxes & Other Government Units Domest…" at bounding box center [102, 158] width 162 height 234
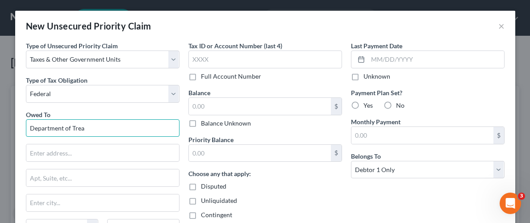
click at [117, 131] on input "Department of Trea" at bounding box center [103, 128] width 154 height 18
type input "D"
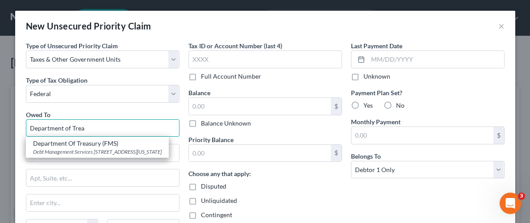
click at [116, 131] on input "Department of Trea" at bounding box center [103, 128] width 154 height 18
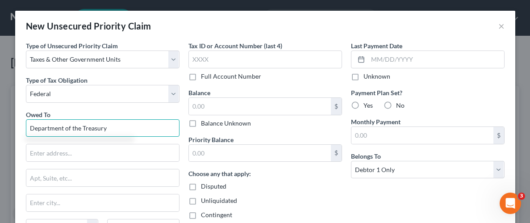
type input "Department of the Treasury"
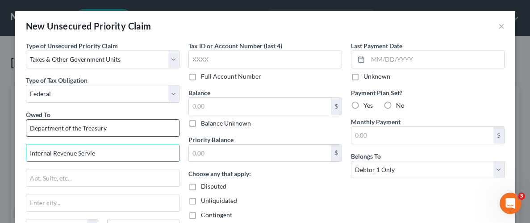
type input "Internal Revenue Servie"
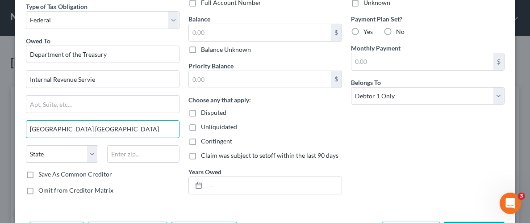
scroll to position [74, 0]
click at [84, 128] on input "[GEOGRAPHIC_DATA] [GEOGRAPHIC_DATA]" at bounding box center [102, 128] width 153 height 17
type input "[GEOGRAPHIC_DATA]"
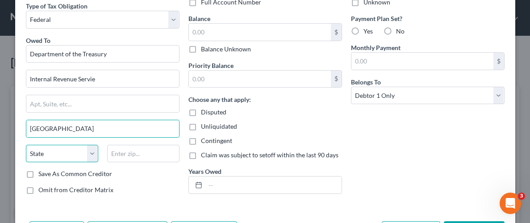
click at [55, 149] on select "State [US_STATE] AK AR AZ CA CO CT DE DC [GEOGRAPHIC_DATA] [GEOGRAPHIC_DATA] GU…" at bounding box center [62, 154] width 72 height 18
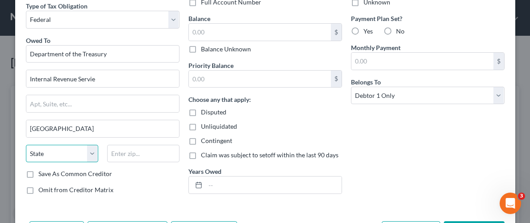
select select "10"
click at [26, 145] on select "State [US_STATE] AK AR AZ CA CO CT DE DC [GEOGRAPHIC_DATA] [GEOGRAPHIC_DATA] GU…" at bounding box center [62, 154] width 72 height 18
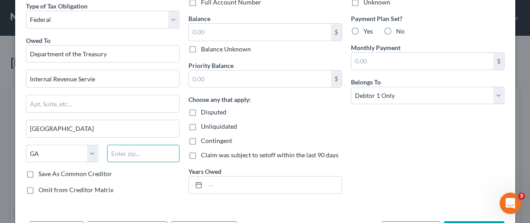
click at [146, 154] on input "text" at bounding box center [143, 154] width 72 height 18
type input "39901"
click at [154, 180] on div "Type of Unsecured Priority Claim * Select Taxes & Other Government Units Domest…" at bounding box center [102, 84] width 162 height 234
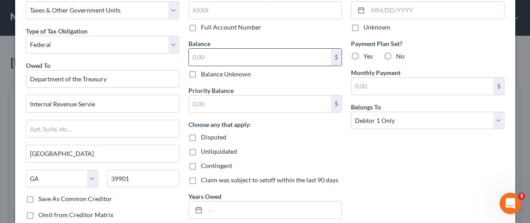
scroll to position [38, 0]
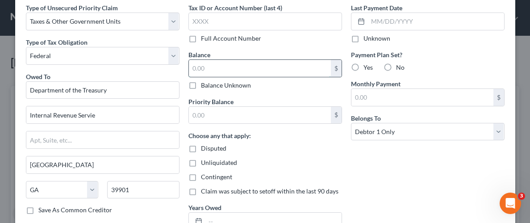
click at [242, 66] on input "text" at bounding box center [260, 68] width 142 height 17
type input "683.19"
click at [374, 152] on div "Last Payment Date Unknown Payment Plan Set? Yes No Monthly Payment $ Belongs To…" at bounding box center [427, 120] width 162 height 234
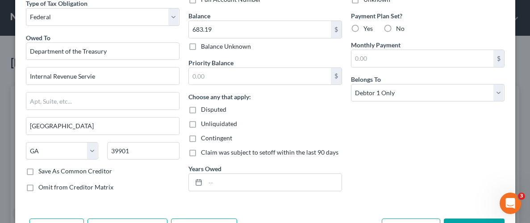
scroll to position [91, 0]
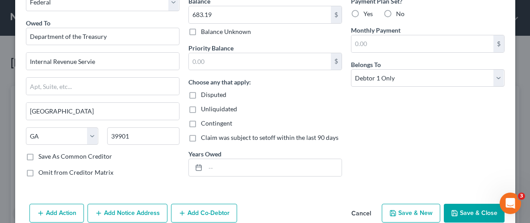
click at [201, 109] on label "Unliquidated" at bounding box center [219, 108] width 36 height 9
click at [204, 109] on input "Unliquidated" at bounding box center [207, 107] width 6 height 6
checkbox input "true"
drag, startPoint x: 423, startPoint y: 125, endPoint x: 449, endPoint y: 162, distance: 45.1
click at [423, 125] on div "Last Payment Date Unknown Payment Plan Set? Yes No Monthly Payment $ Belongs To…" at bounding box center [427, 67] width 162 height 234
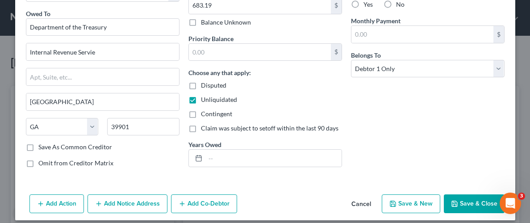
scroll to position [108, 0]
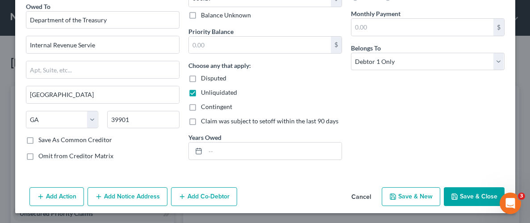
click at [482, 195] on button "Save & Close" at bounding box center [474, 196] width 61 height 19
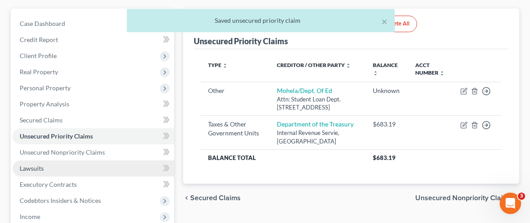
scroll to position [91, 0]
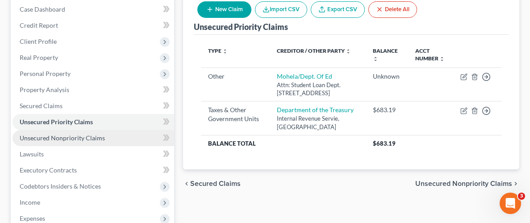
click at [77, 140] on span "Unsecured Nonpriority Claims" at bounding box center [62, 138] width 85 height 8
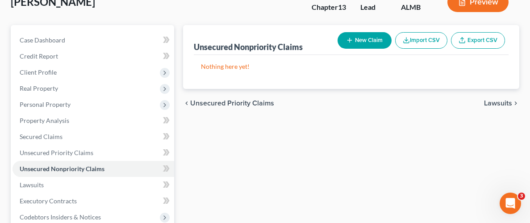
scroll to position [38, 0]
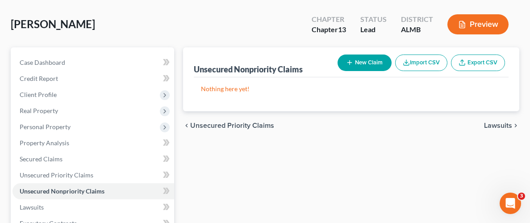
click at [361, 62] on button "New Claim" at bounding box center [364, 62] width 54 height 17
select select "0"
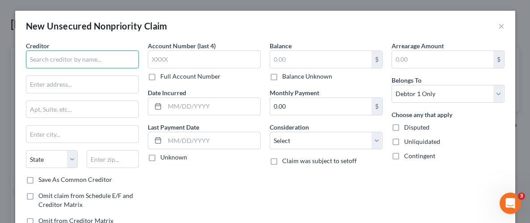
click at [87, 58] on input "text" at bounding box center [82, 59] width 113 height 18
click at [76, 62] on input "text" at bounding box center [82, 59] width 113 height 18
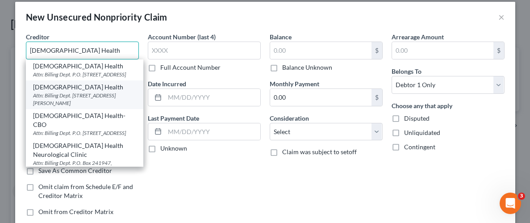
scroll to position [0, 0]
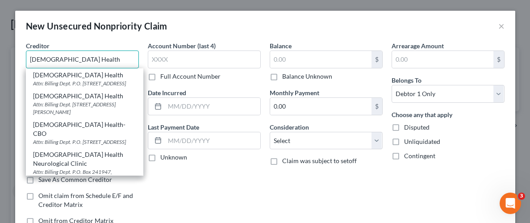
type input "[DEMOGRAPHIC_DATA] Health"
click at [191, 187] on div "Account Number (last 4) Full Account Number Date Incurred Last Payment Date Unk…" at bounding box center [204, 136] width 122 height 191
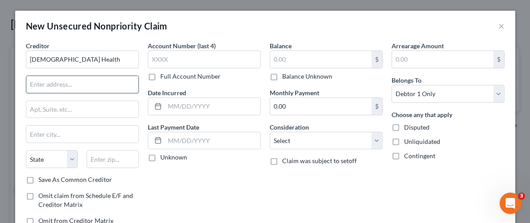
click at [95, 85] on input "text" at bounding box center [82, 84] width 112 height 17
type input "PO Box 241145"
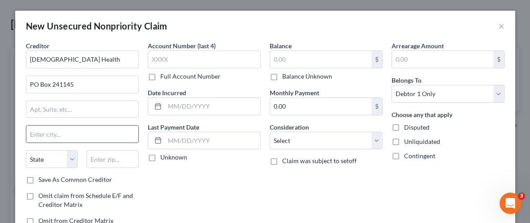
click at [88, 134] on input "text" at bounding box center [82, 133] width 112 height 17
type input "[PERSON_NAME]"
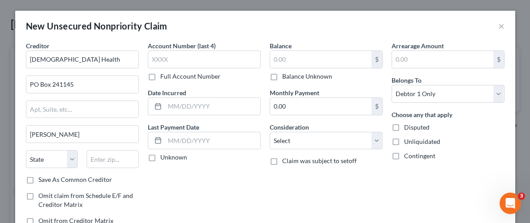
drag, startPoint x: 203, startPoint y: 179, endPoint x: 211, endPoint y: 187, distance: 11.0
click at [203, 179] on div "Account Number (last 4) Full Account Number Date Incurred Last Payment Date Unk…" at bounding box center [204, 136] width 122 height 191
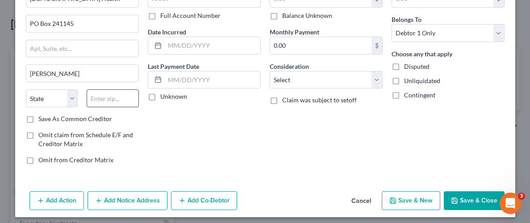
scroll to position [62, 0]
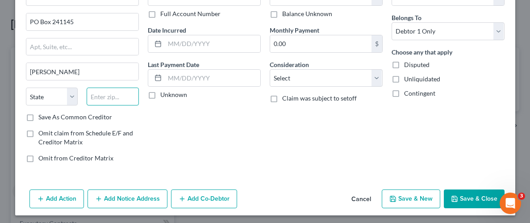
click at [120, 96] on input "text" at bounding box center [113, 96] width 52 height 18
type input "36124"
click at [249, 121] on div "Account Number (last 4) Full Account Number Date Incurred Last Payment Date Unk…" at bounding box center [204, 74] width 122 height 191
select select "0"
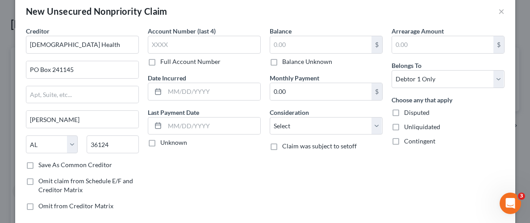
scroll to position [26, 0]
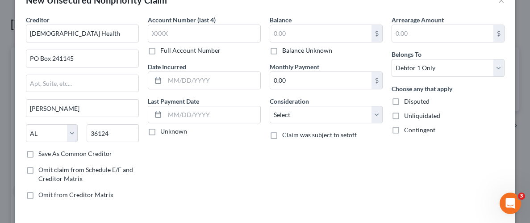
click at [336, 46] on div "Balance Unknown" at bounding box center [326, 50] width 113 height 9
click at [337, 37] on input "text" at bounding box center [320, 33] width 101 height 17
click at [339, 34] on input "text" at bounding box center [320, 33] width 101 height 17
click at [276, 33] on input "66,990.47" at bounding box center [320, 33] width 101 height 17
click at [281, 32] on input "6,990.47" at bounding box center [320, 33] width 101 height 17
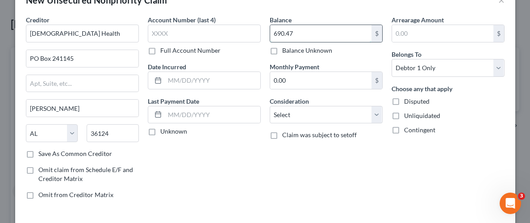
click at [278, 33] on input "690.47" at bounding box center [320, 33] width 101 height 17
type input "6,690.47"
click at [369, 166] on div "Balance 6,690.47 $ Balance Unknown Balance Undetermined 6,690.47 $ Balance Unkn…" at bounding box center [326, 110] width 122 height 191
click at [404, 116] on label "Unliquidated" at bounding box center [422, 115] width 36 height 9
click at [407, 116] on input "Unliquidated" at bounding box center [410, 114] width 6 height 6
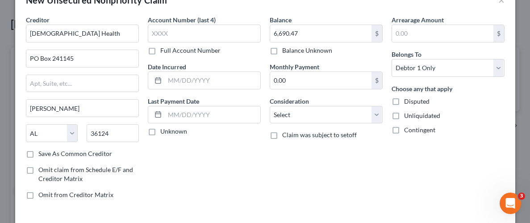
checkbox input "true"
click at [377, 116] on select "Select Cable / Satellite Services Collection Agency Credit Card Debt Debt Couns…" at bounding box center [326, 115] width 113 height 18
select select "9"
click at [270, 106] on select "Select Cable / Satellite Services Collection Agency Credit Card Debt Debt Couns…" at bounding box center [326, 115] width 113 height 18
click at [294, 161] on div "Balance 6,690.47 $ Balance Unknown Balance Undetermined 6,690.47 $ Balance Unkn…" at bounding box center [326, 110] width 122 height 191
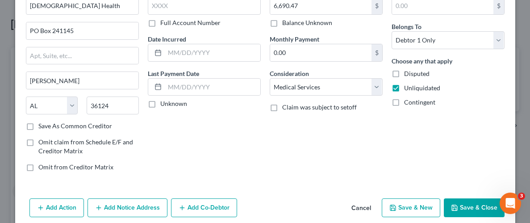
scroll to position [65, 0]
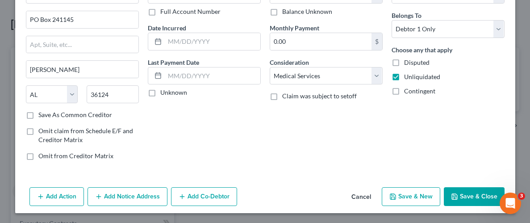
click at [475, 193] on button "Save & Close" at bounding box center [474, 196] width 61 height 19
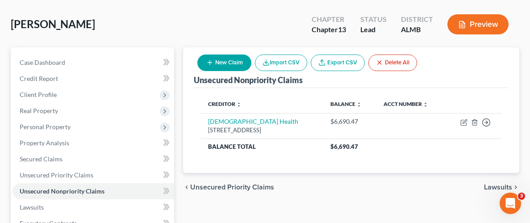
click at [226, 58] on button "New Claim" at bounding box center [224, 62] width 54 height 17
select select "0"
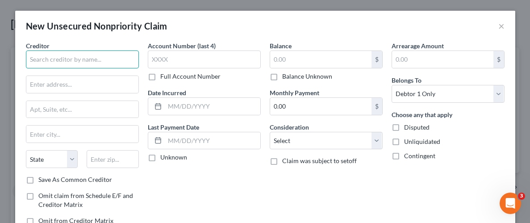
click at [127, 59] on input "text" at bounding box center [82, 59] width 113 height 18
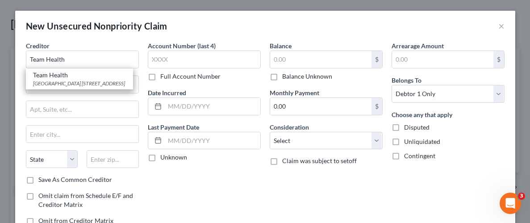
click at [144, 116] on div "Account Number (last 4) Full Account Number Date Incurred Last Payment Date Unk…" at bounding box center [204, 136] width 122 height 191
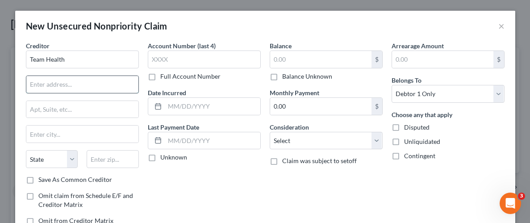
click at [77, 85] on input "text" at bounding box center [82, 84] width 112 height 17
click at [78, 55] on input "Team Health" at bounding box center [82, 59] width 113 height 18
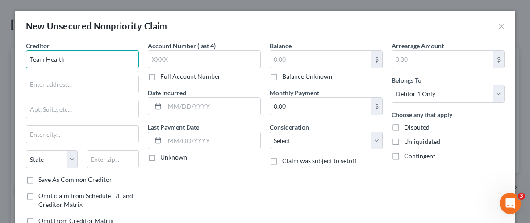
click at [79, 64] on input "Team Health" at bounding box center [82, 59] width 113 height 18
type input "T"
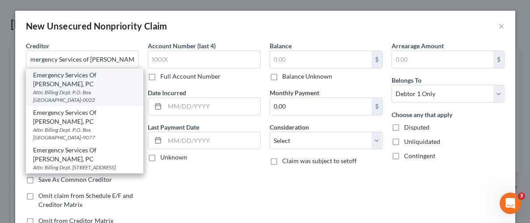
scroll to position [0, 0]
click at [73, 77] on div "Emergency Services Of [PERSON_NAME], PC" at bounding box center [84, 80] width 103 height 18
type input "Emergency Services Of [PERSON_NAME], PC"
type input "Attn: Billing Dept."
type input "P.O. Box 740022"
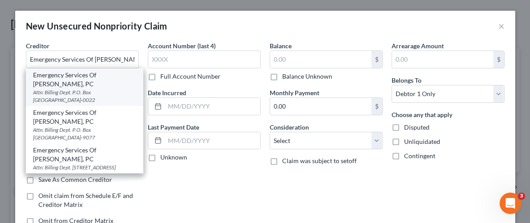
type input "[GEOGRAPHIC_DATA]"
select select "36"
type input "45274-0022"
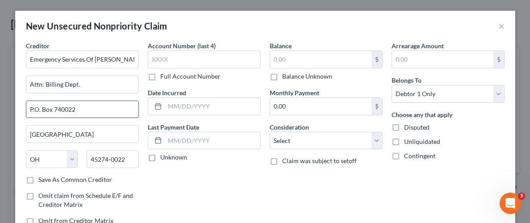
click at [82, 104] on input "P.O. Box 740022" at bounding box center [82, 109] width 112 height 17
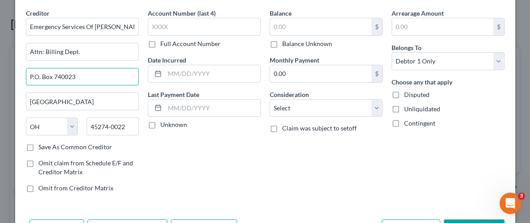
scroll to position [35, 0]
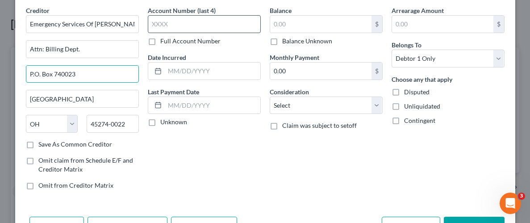
type input "P.O. Box 740023"
click at [233, 27] on input "text" at bounding box center [204, 24] width 113 height 18
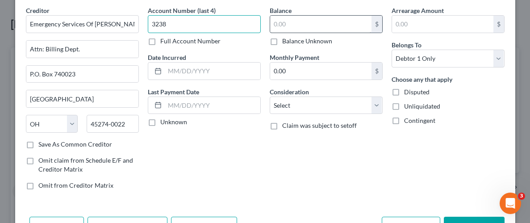
type input "3238"
click at [324, 22] on input "text" at bounding box center [320, 24] width 101 height 17
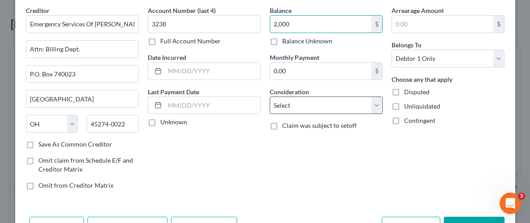
type input "2,000"
click at [373, 110] on select "Select Cable / Satellite Services Collection Agency Credit Card Debt Debt Couns…" at bounding box center [326, 105] width 113 height 18
select select "9"
click at [270, 96] on select "Select Cable / Satellite Services Collection Agency Credit Card Debt Debt Couns…" at bounding box center [326, 105] width 113 height 18
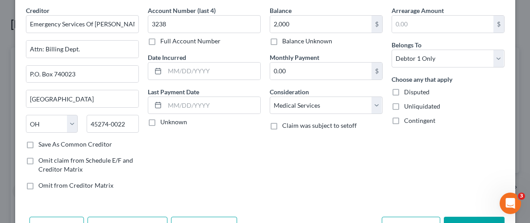
click at [404, 104] on label "Unliquidated" at bounding box center [422, 106] width 36 height 9
click at [407, 104] on input "Unliquidated" at bounding box center [410, 105] width 6 height 6
checkbox input "true"
click at [398, 170] on div "Arrearage Amount $ Belongs To * Select Debtor 1 Only Debtor 2 Only Debtor 1 And…" at bounding box center [448, 101] width 122 height 191
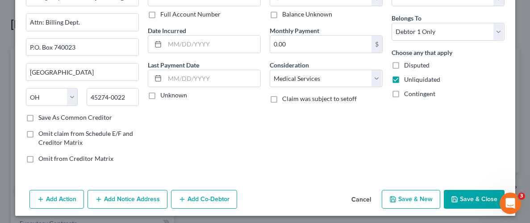
scroll to position [65, 0]
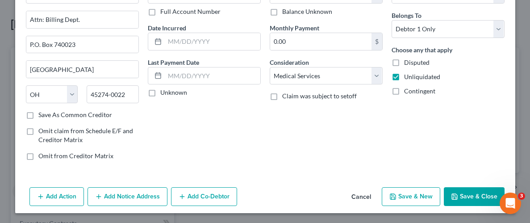
click at [477, 199] on button "Save & Close" at bounding box center [474, 196] width 61 height 19
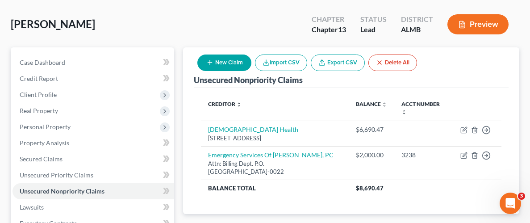
click at [228, 61] on button "New Claim" at bounding box center [224, 62] width 54 height 17
select select "0"
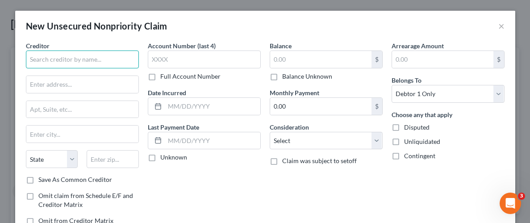
click at [71, 60] on input "text" at bounding box center [82, 59] width 113 height 18
type input "[PERSON_NAME] D.O"
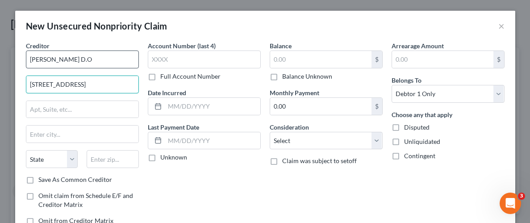
type input "[STREET_ADDRESS]"
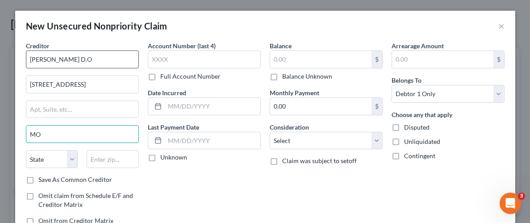
type input "M"
click at [104, 159] on input "text" at bounding box center [113, 159] width 52 height 18
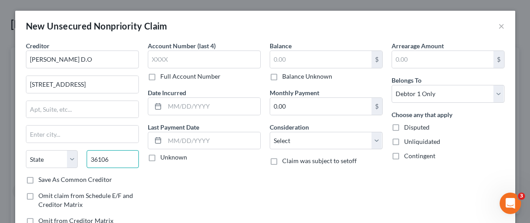
type input "36106"
click at [159, 183] on div "Account Number (last 4) Full Account Number Date Incurred Last Payment Date Unk…" at bounding box center [204, 136] width 122 height 191
type input "[PERSON_NAME]"
select select "0"
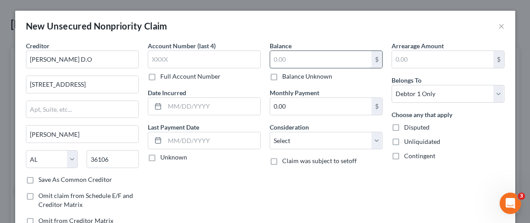
click at [294, 57] on input "text" at bounding box center [320, 59] width 101 height 17
type input "70.48"
click at [404, 141] on label "Unliquidated" at bounding box center [422, 141] width 36 height 9
click at [407, 141] on input "Unliquidated" at bounding box center [410, 140] width 6 height 6
checkbox input "true"
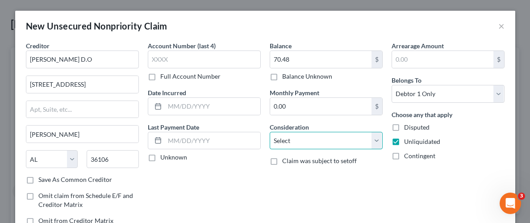
click at [375, 138] on select "Select Cable / Satellite Services Collection Agency Credit Card Debt Debt Couns…" at bounding box center [326, 141] width 113 height 18
select select "9"
click at [270, 132] on select "Select Cable / Satellite Services Collection Agency Credit Card Debt Debt Couns…" at bounding box center [326, 141] width 113 height 18
click at [400, 189] on div "Arrearage Amount $ Belongs To * Select Debtor 1 Only Debtor 2 Only Debtor 1 And…" at bounding box center [448, 136] width 122 height 191
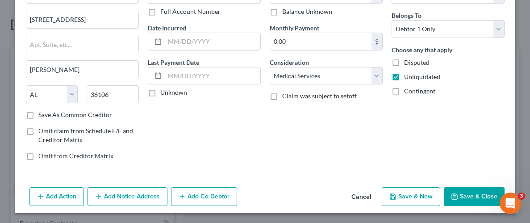
click at [469, 199] on button "Save & Close" at bounding box center [474, 196] width 61 height 19
